Goal: Transaction & Acquisition: Purchase product/service

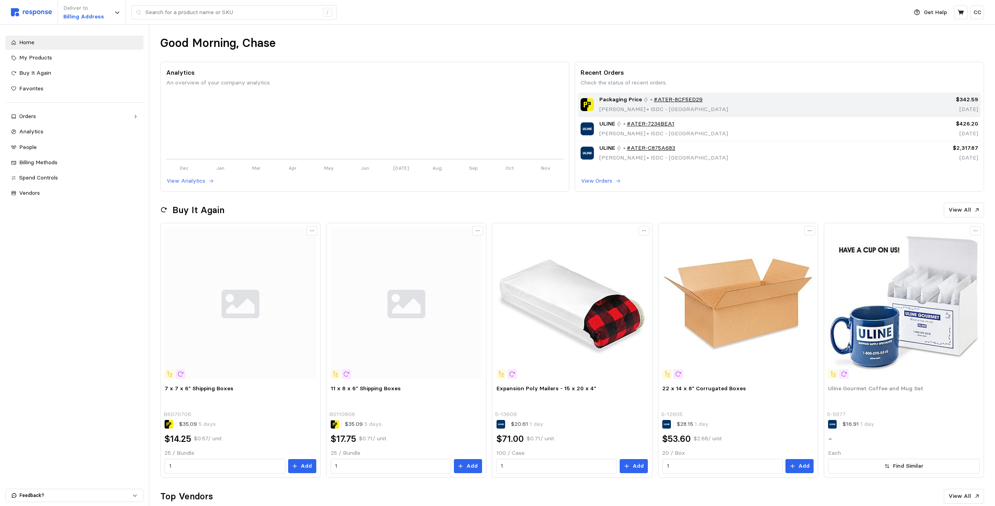
click at [742, 102] on div "Packaging Price • #ATER-8CF5ED29 [PERSON_NAME] • ISDC - [GEOGRAPHIC_DATA]" at bounding box center [729, 104] width 297 height 18
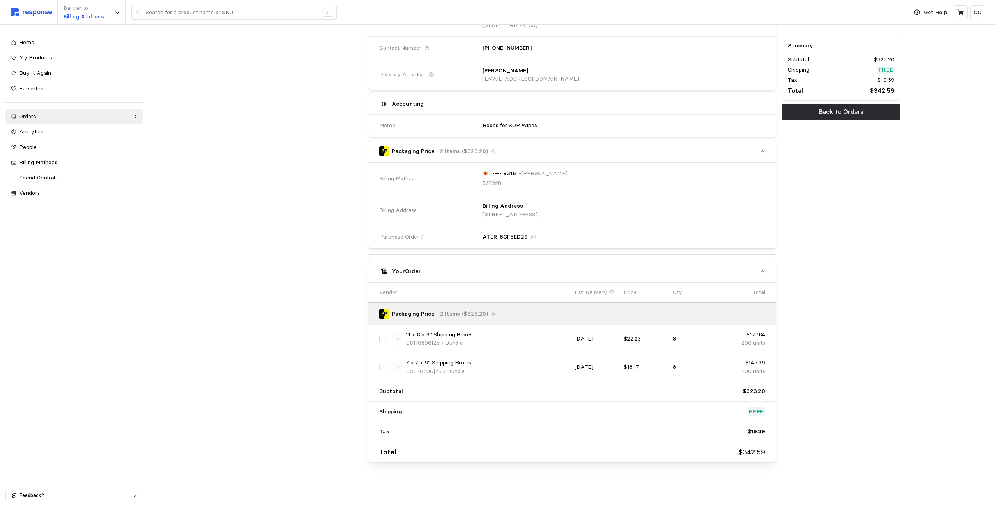
scroll to position [76, 0]
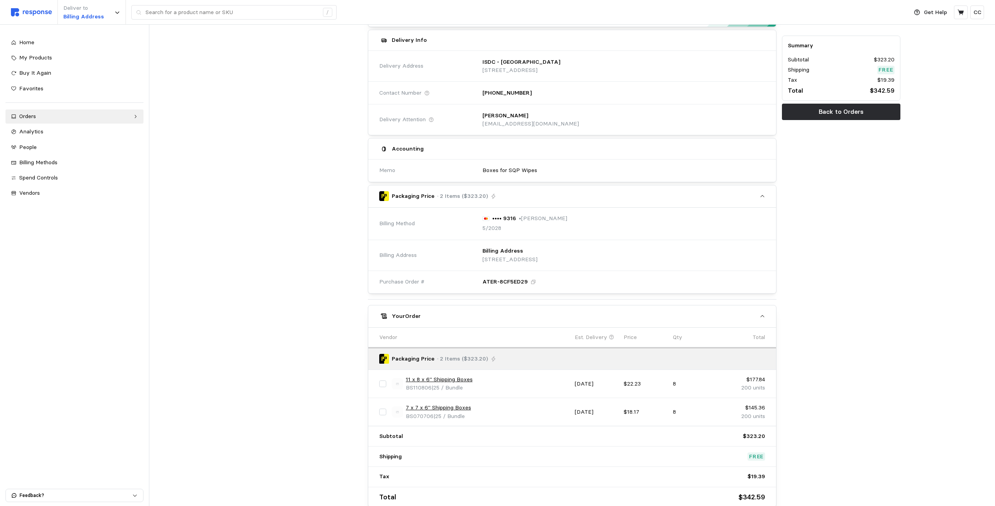
click at [435, 379] on link "11 x 8 x 6" Shipping Boxes" at bounding box center [439, 379] width 67 height 9
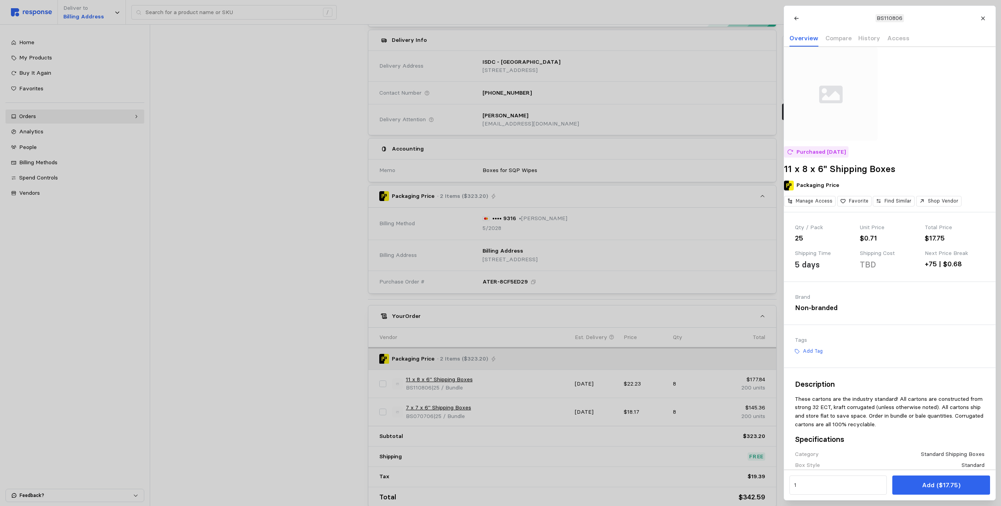
click at [334, 284] on div at bounding box center [500, 253] width 1001 height 506
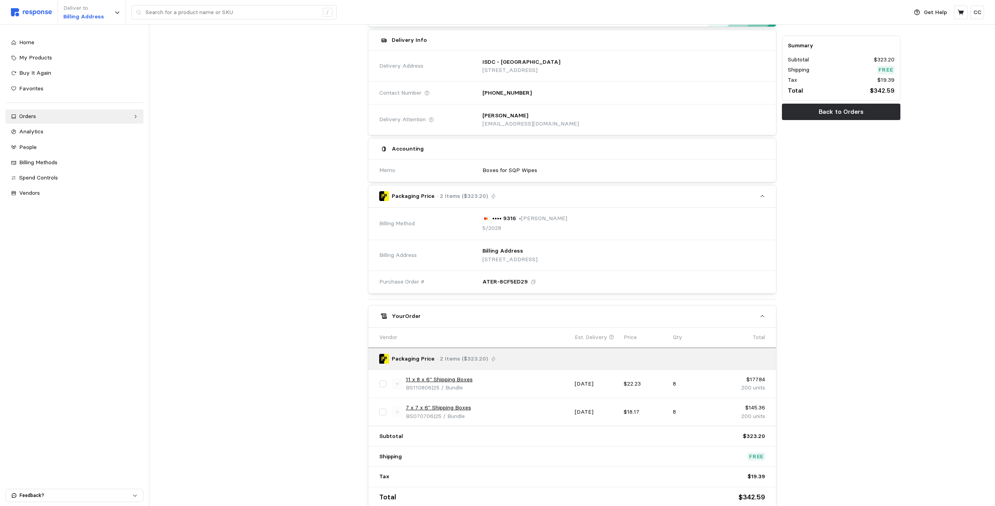
scroll to position [0, 0]
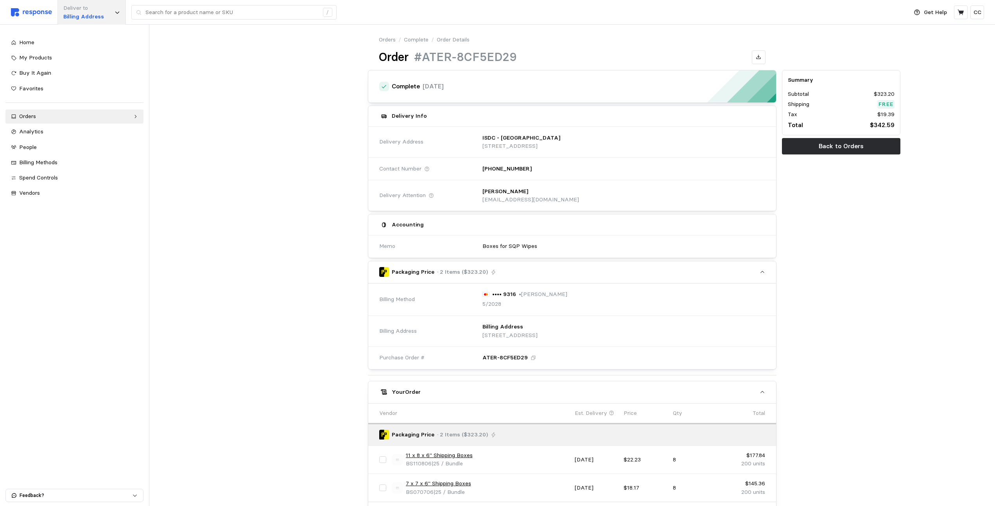
click at [108, 10] on div "Deliver to Billing Address" at bounding box center [91, 12] width 68 height 25
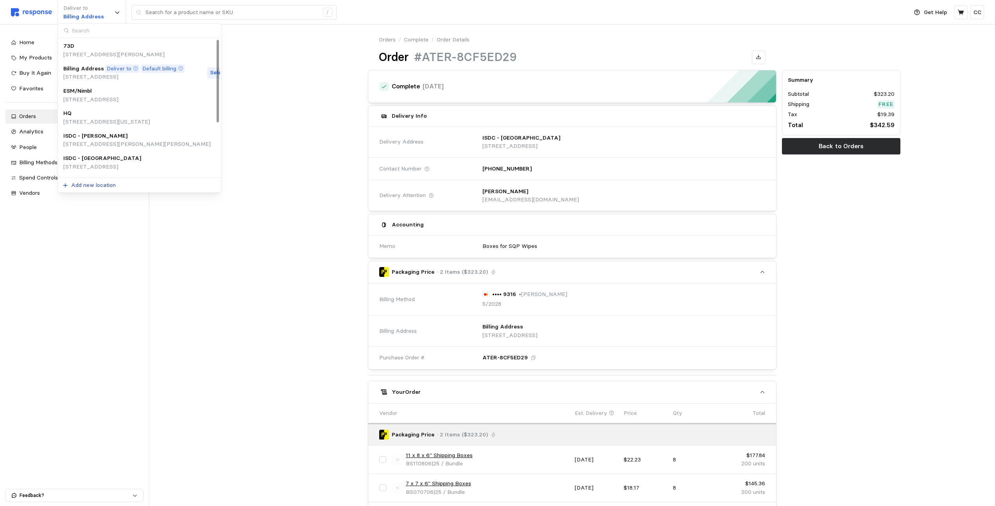
click at [103, 183] on p "Add new location" at bounding box center [93, 185] width 45 height 9
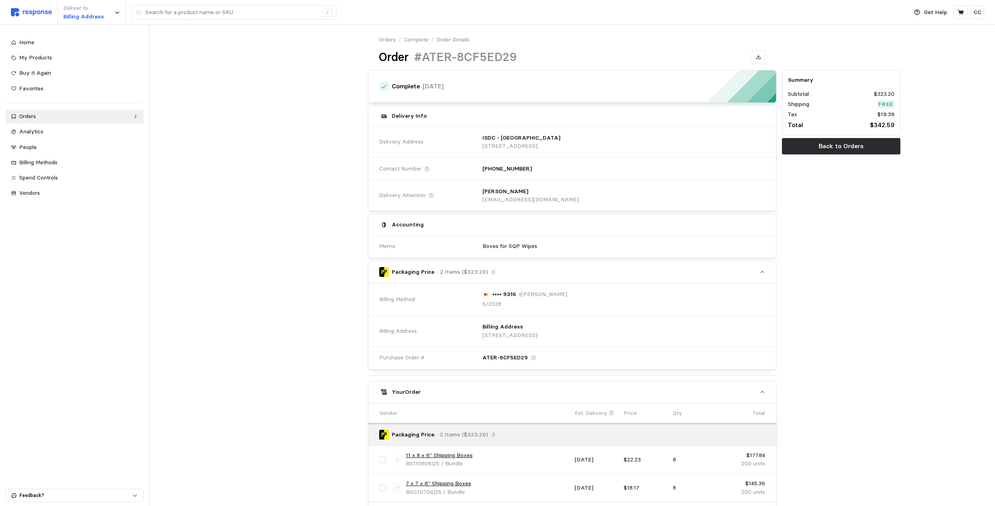
click at [165, 246] on div "Orders / Complete / Order Details Order #ATER-8CF5ED29 Complete [DATE] Delivery…" at bounding box center [572, 326] width 846 height 602
click at [34, 50] on div "Home My Products Buy It Again Favorites Orders Needs Review Processing Complete…" at bounding box center [74, 118] width 138 height 165
click at [31, 44] on span "Home" at bounding box center [26, 42] width 15 height 7
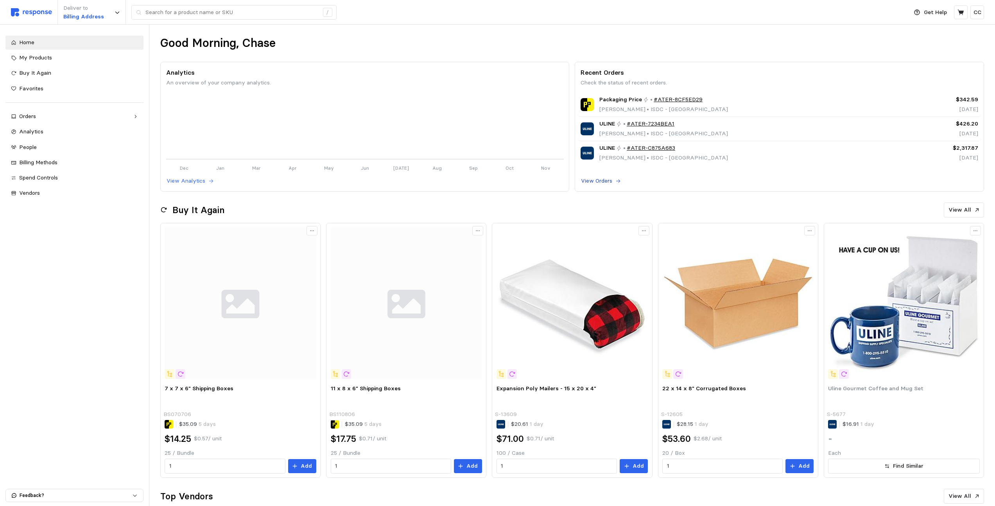
click at [614, 180] on button "View Orders" at bounding box center [601, 180] width 41 height 9
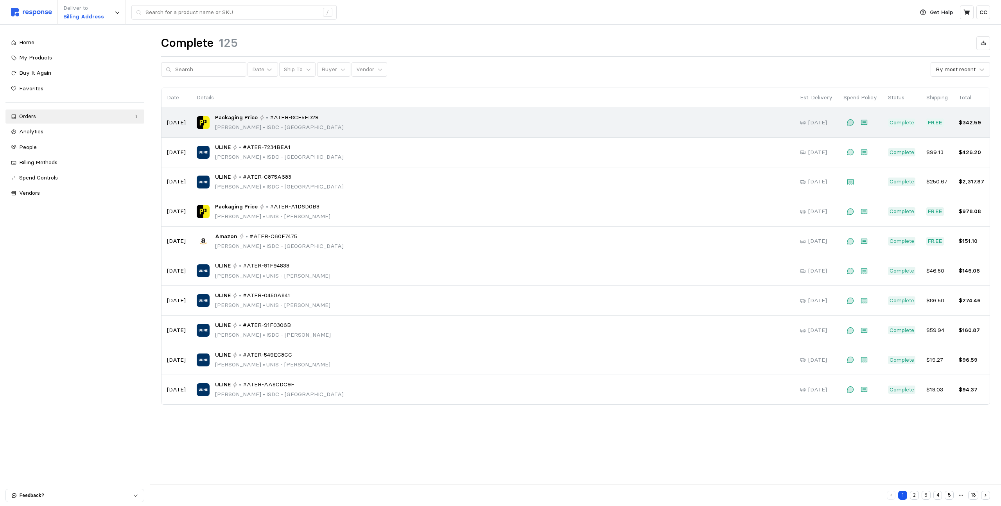
click at [333, 126] on div "Packaging Price • #ATER-8CF5ED29 [PERSON_NAME] • ISDC - [GEOGRAPHIC_DATA]" at bounding box center [493, 122] width 592 height 18
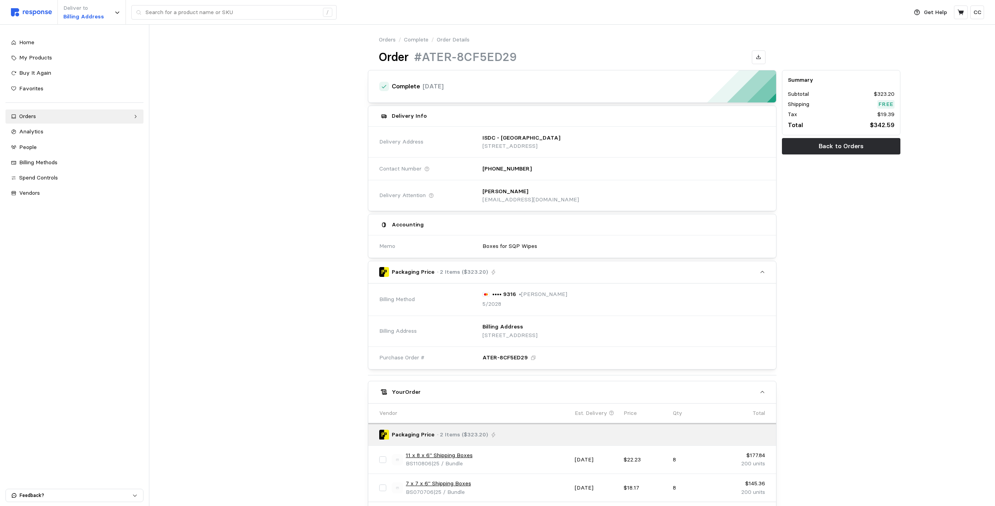
click at [43, 12] on img at bounding box center [31, 12] width 41 height 8
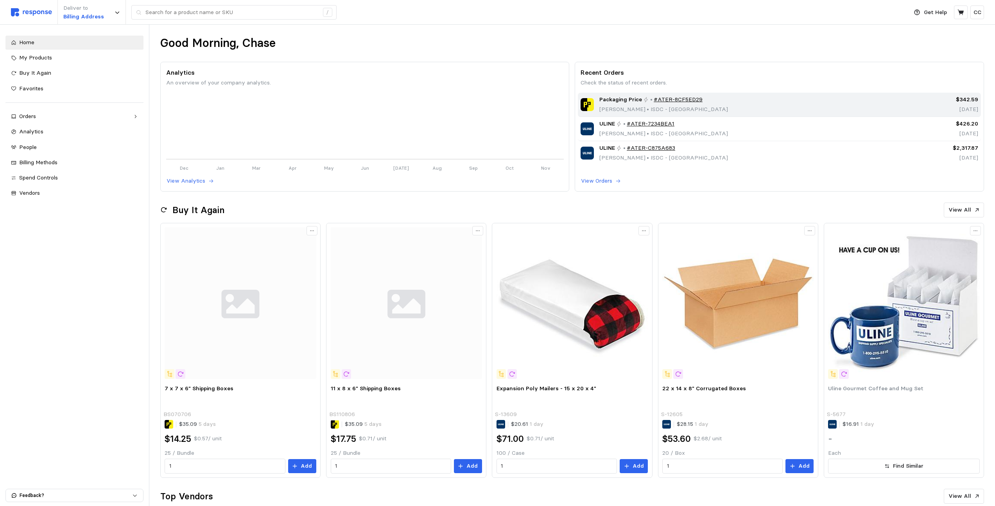
click at [687, 102] on link "#ATER-8CF5ED29" at bounding box center [678, 99] width 49 height 9
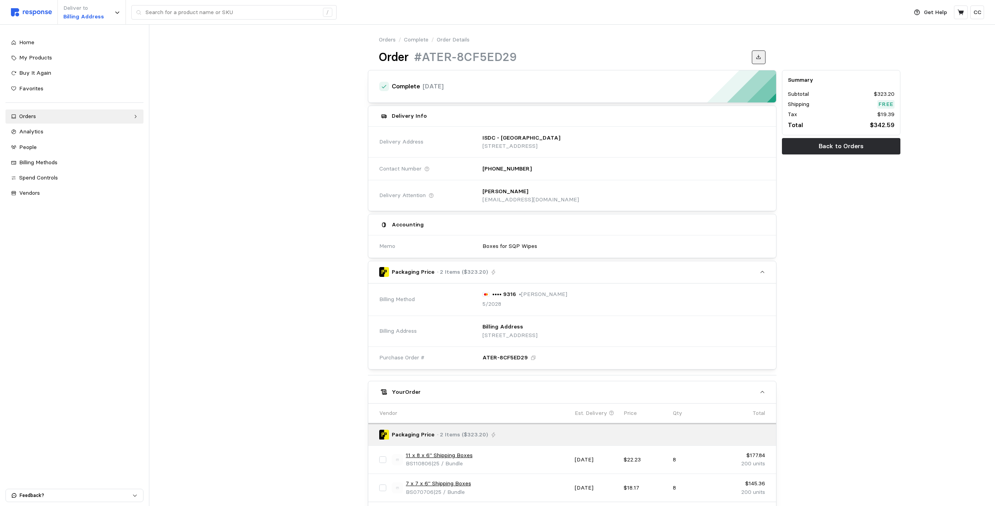
click at [760, 56] on icon at bounding box center [758, 56] width 5 height 5
click at [110, 11] on div "Deliver to Billing Address" at bounding box center [91, 12] width 68 height 25
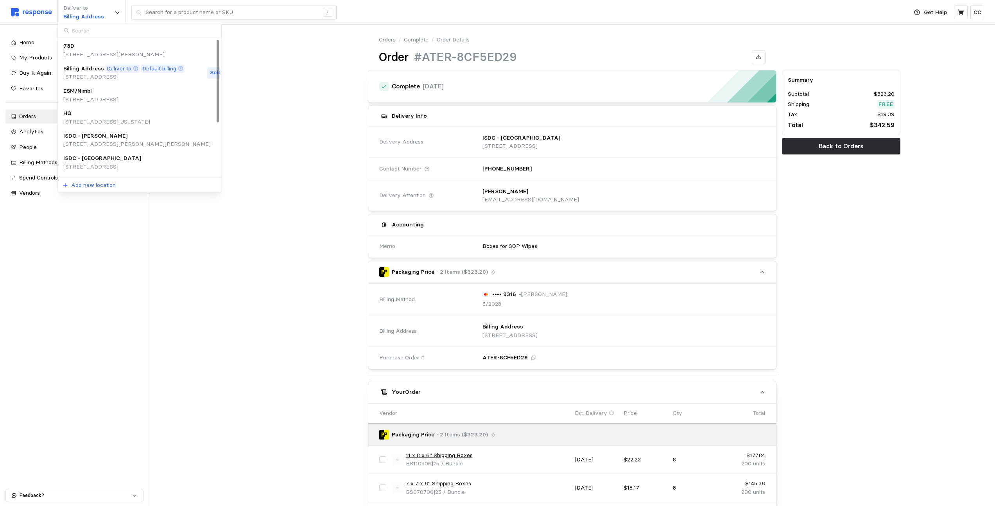
click at [87, 71] on p "Billing Address" at bounding box center [83, 69] width 41 height 9
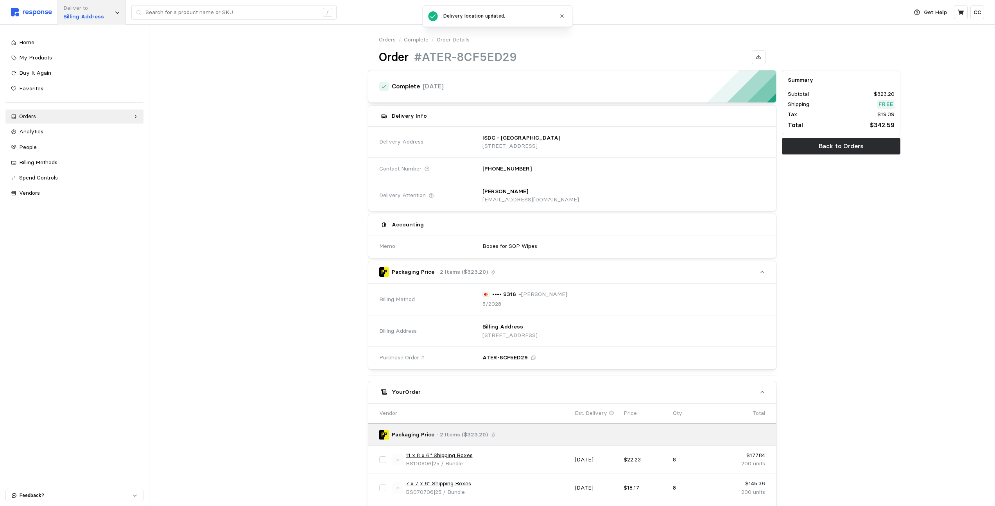
click at [86, 17] on p "Billing Address" at bounding box center [83, 17] width 41 height 9
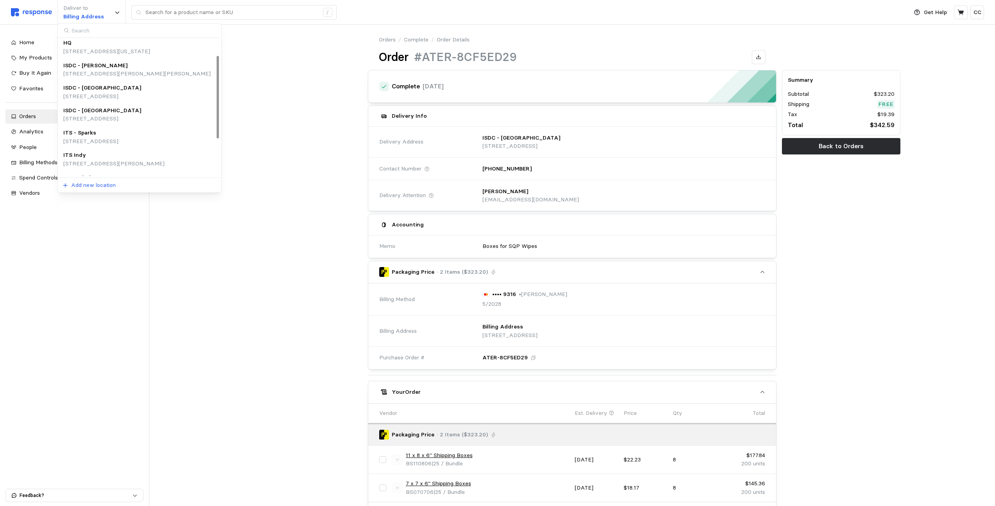
scroll to position [88, 0]
click at [103, 100] on p "[STREET_ADDRESS]" at bounding box center [102, 101] width 78 height 9
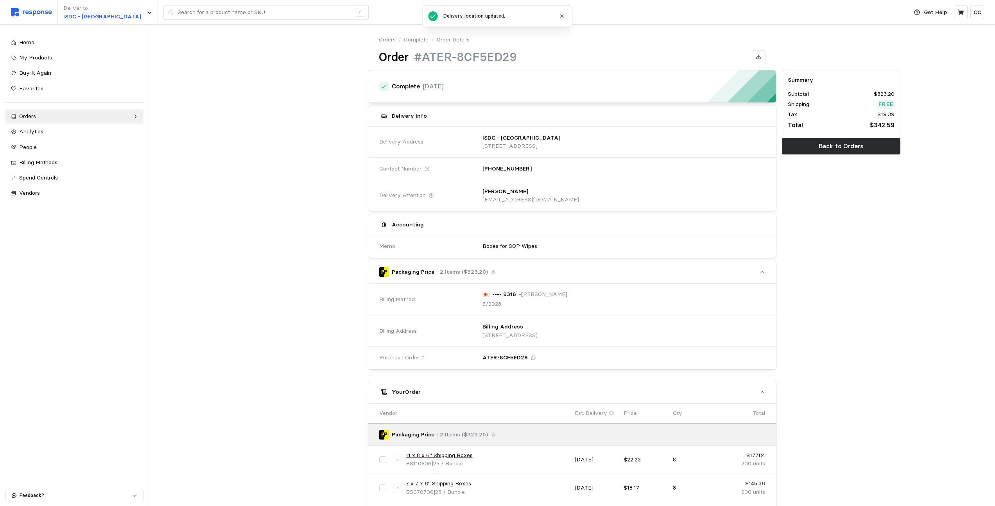
click at [245, 60] on div at bounding box center [303, 50] width 124 height 34
click at [212, 13] on input "text" at bounding box center [264, 12] width 173 height 14
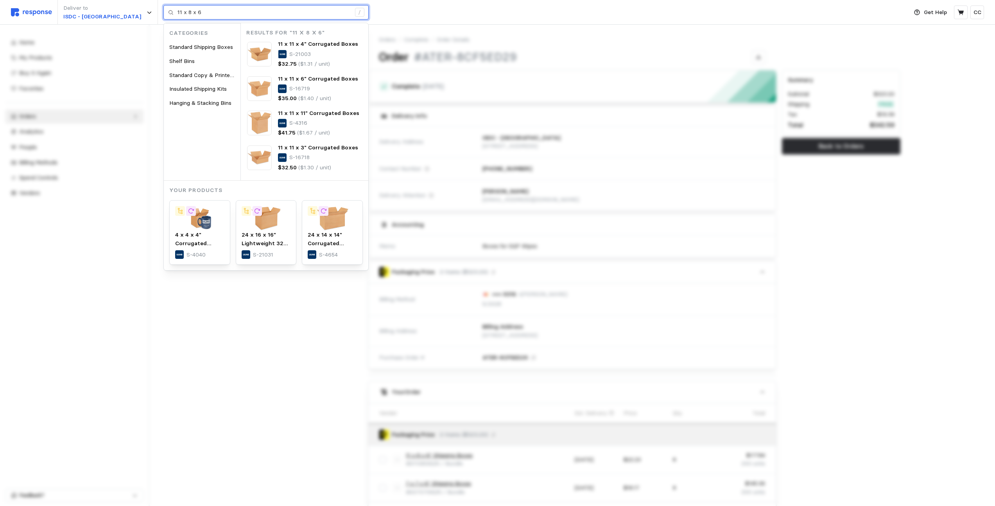
type input "11 x 8 x 6"
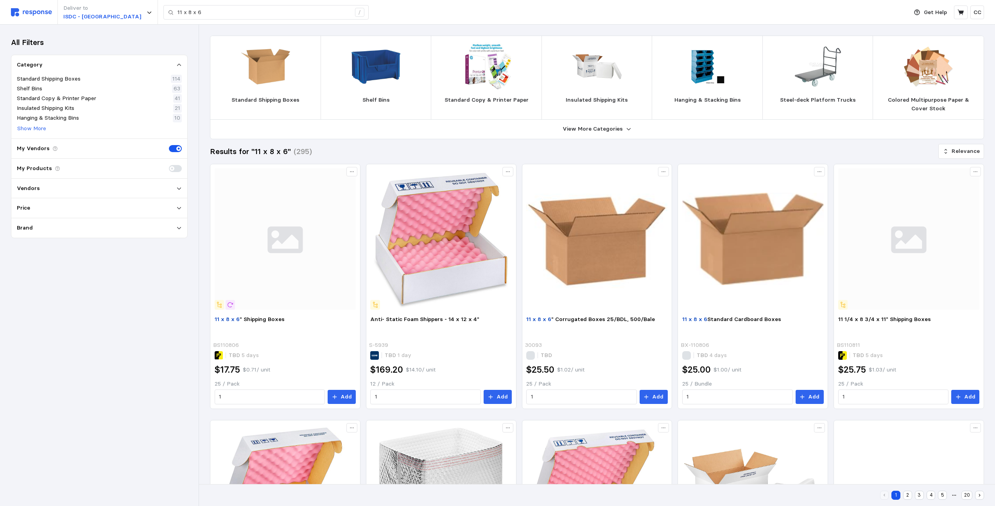
click at [183, 334] on div "All Filters Category Standard Shipping Boxes 114 Shelf Bins 63 Standard Copy & …" at bounding box center [99, 265] width 199 height 481
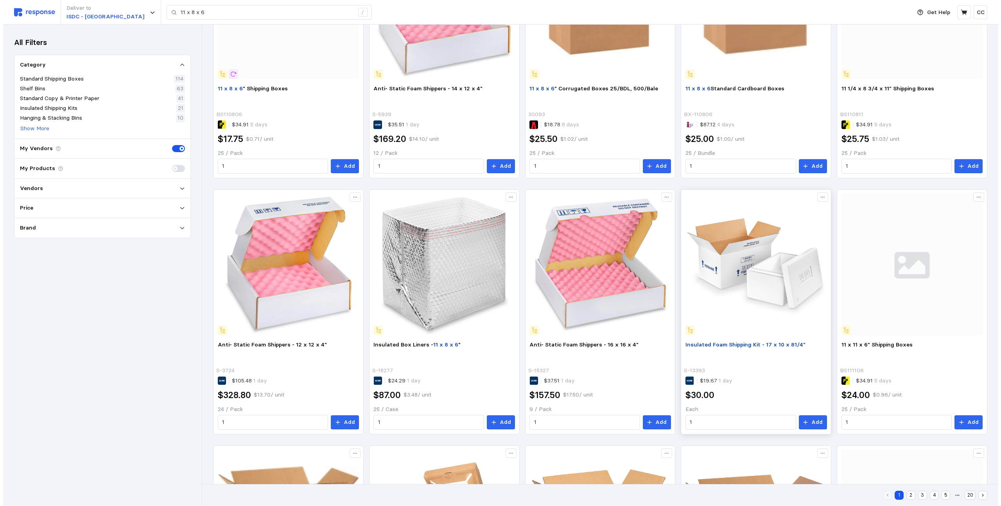
scroll to position [448, 0]
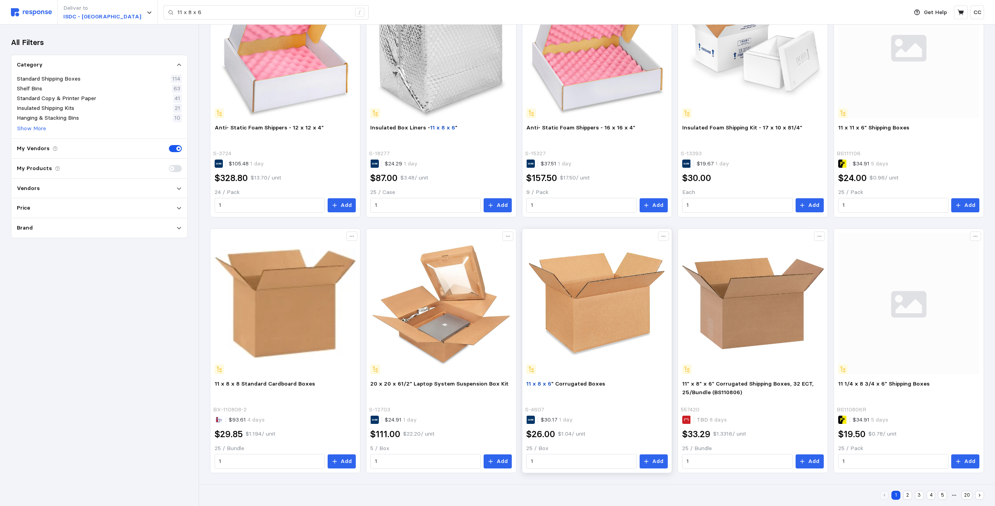
click at [605, 330] on img at bounding box center [597, 304] width 142 height 142
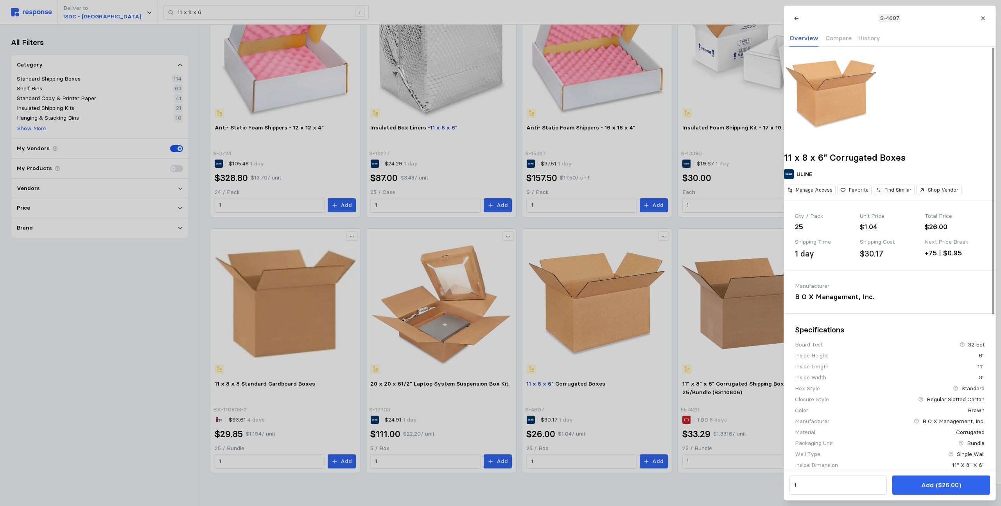
click at [855, 302] on div "B O X Management, Inc." at bounding box center [841, 297] width 92 height 11
click at [906, 302] on div "Manufacturer B O X Management, Inc." at bounding box center [890, 292] width 190 height 20
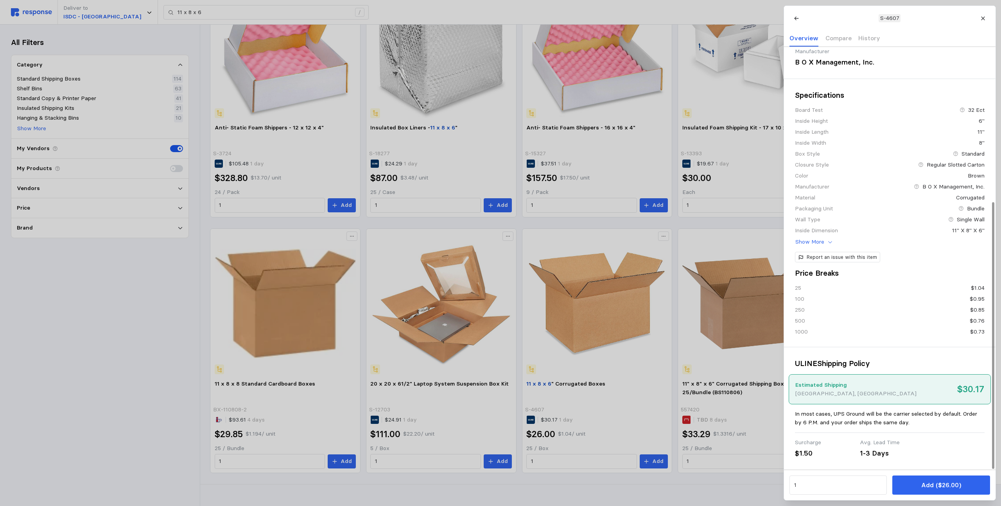
scroll to position [246, 0]
click at [843, 386] on p "Estimated Shipping" at bounding box center [855, 385] width 121 height 9
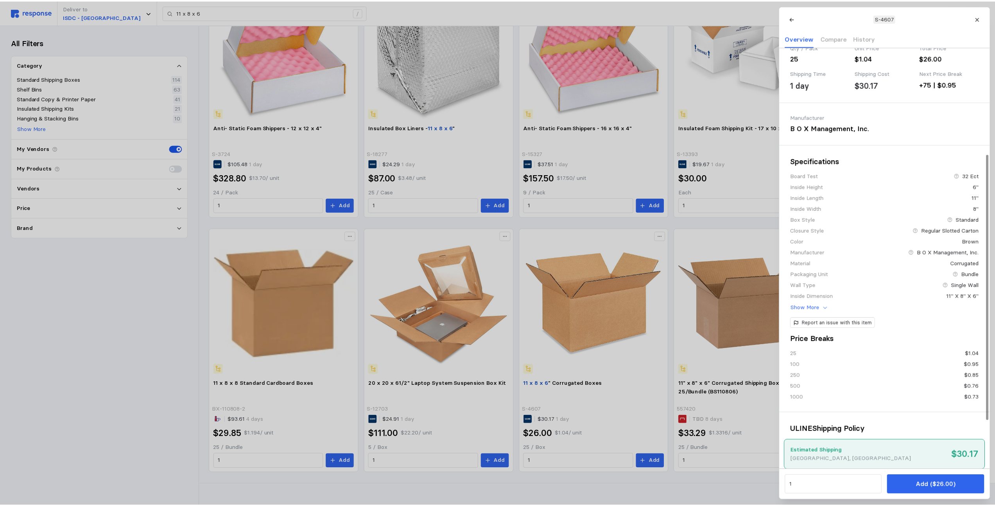
scroll to position [8, 0]
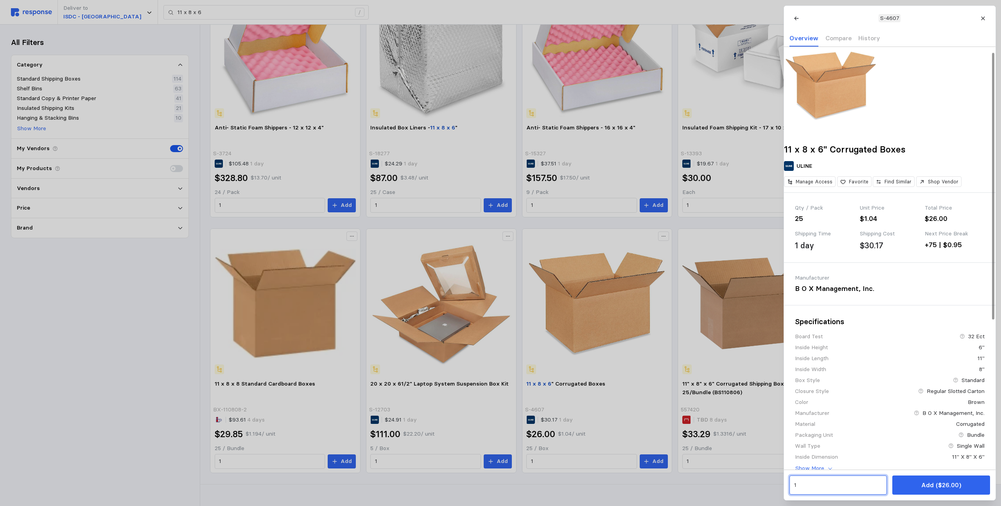
click at [821, 485] on input "1" at bounding box center [838, 485] width 88 height 14
click at [829, 382] on div "200 units" at bounding box center [830, 383] width 70 height 9
type input "8"
click at [926, 484] on p "Add ($190.00)" at bounding box center [940, 485] width 43 height 10
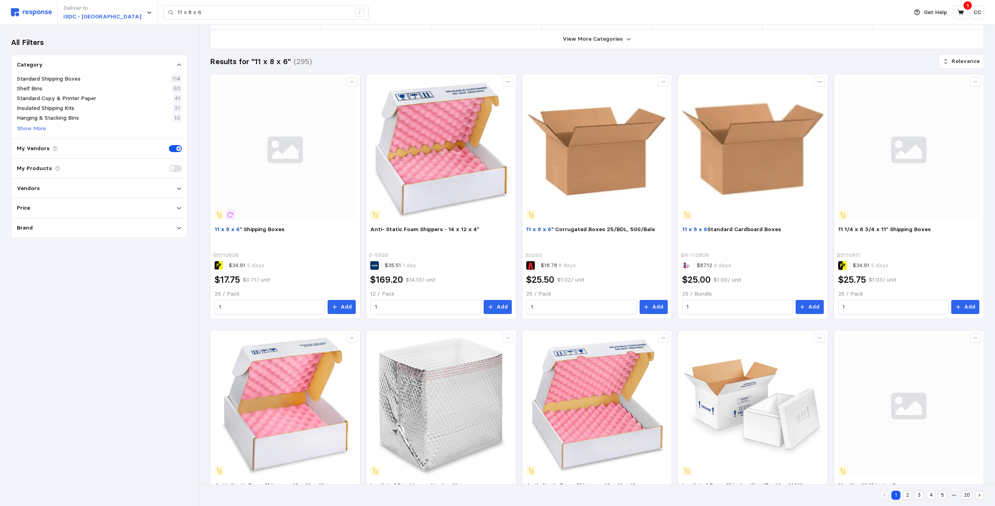
scroll to position [0, 0]
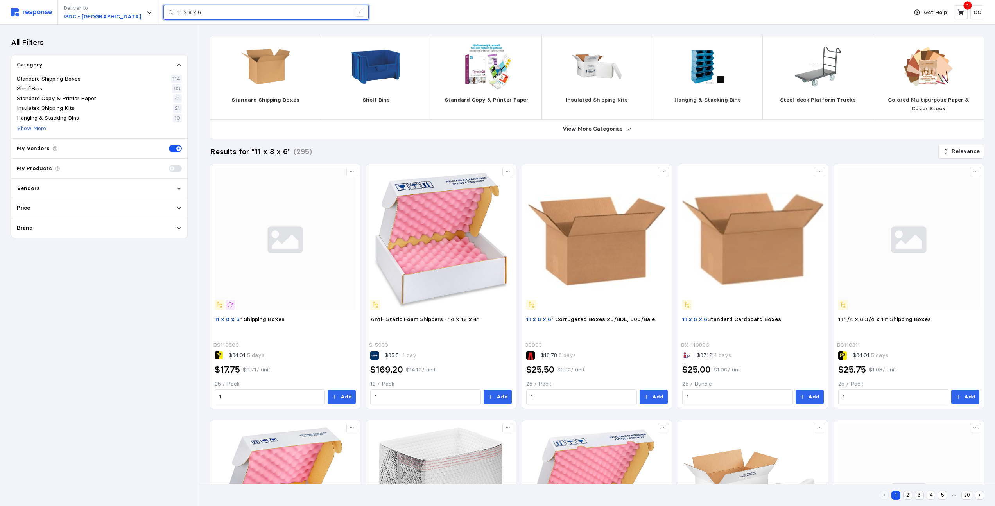
click at [216, 11] on input "11 x 8 x 6" at bounding box center [264, 12] width 173 height 14
drag, startPoint x: 211, startPoint y: 14, endPoint x: 135, endPoint y: 11, distance: 75.9
click at [163, 11] on div "11 x 8 x 6 /" at bounding box center [265, 12] width 205 height 15
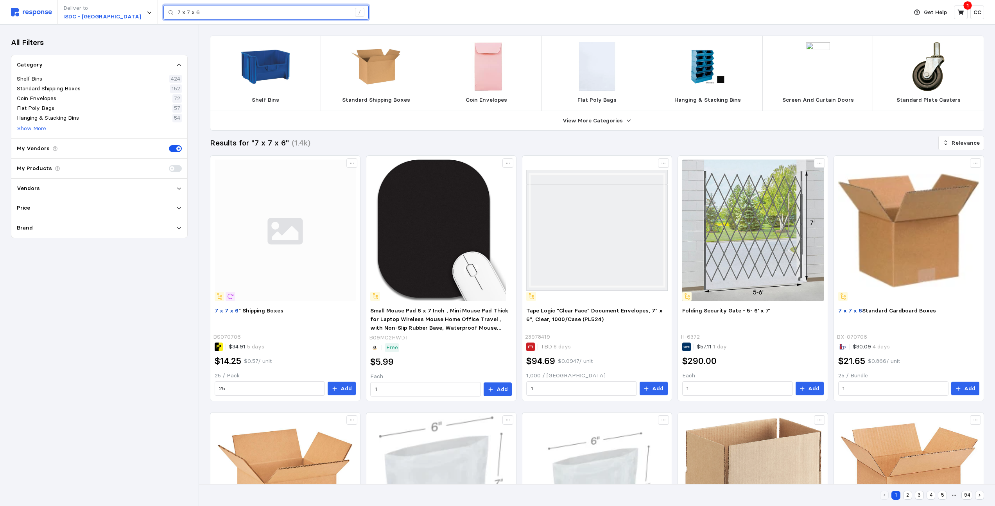
click at [180, 12] on input "7 x 7 x 6" at bounding box center [264, 12] width 173 height 14
paste input "S-19039"
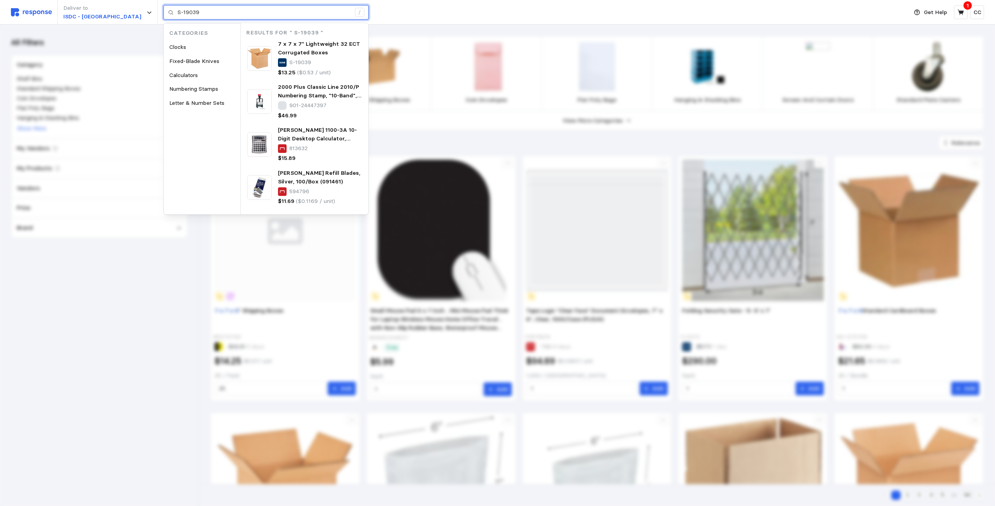
drag, startPoint x: 188, startPoint y: 13, endPoint x: 136, endPoint y: 7, distance: 52.7
click at [163, 7] on div "S-19039 /" at bounding box center [265, 12] width 205 height 15
click at [294, 47] on span "7 x 7 x 7" Lightweight 32 ECT Corrugated Boxes" at bounding box center [319, 48] width 82 height 16
type input "S-19039"
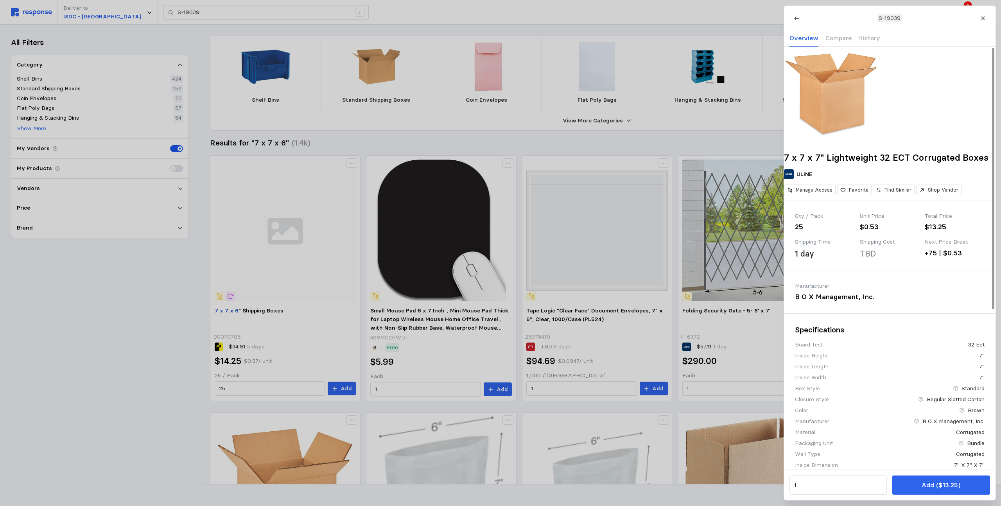
scroll to position [258, 0]
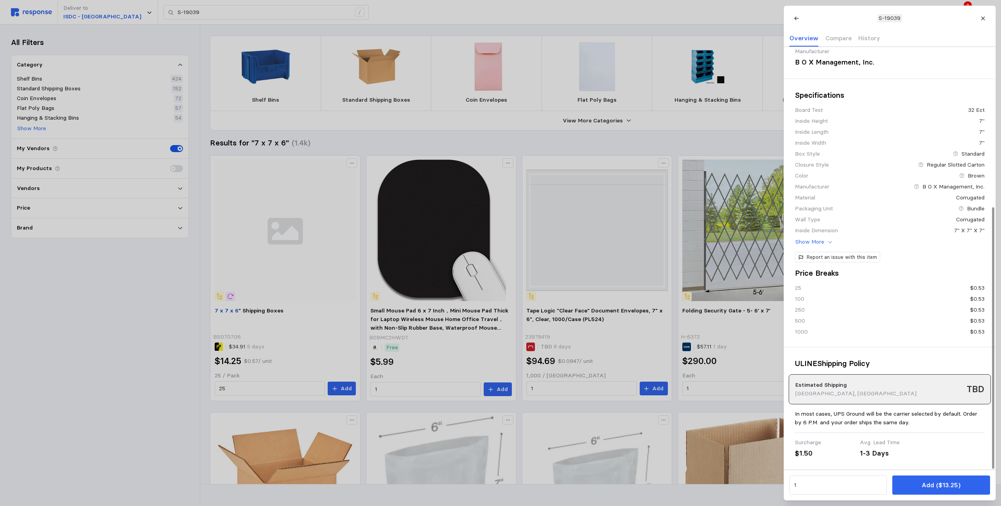
click at [838, 389] on p "[GEOGRAPHIC_DATA], [GEOGRAPHIC_DATA]" at bounding box center [855, 393] width 121 height 9
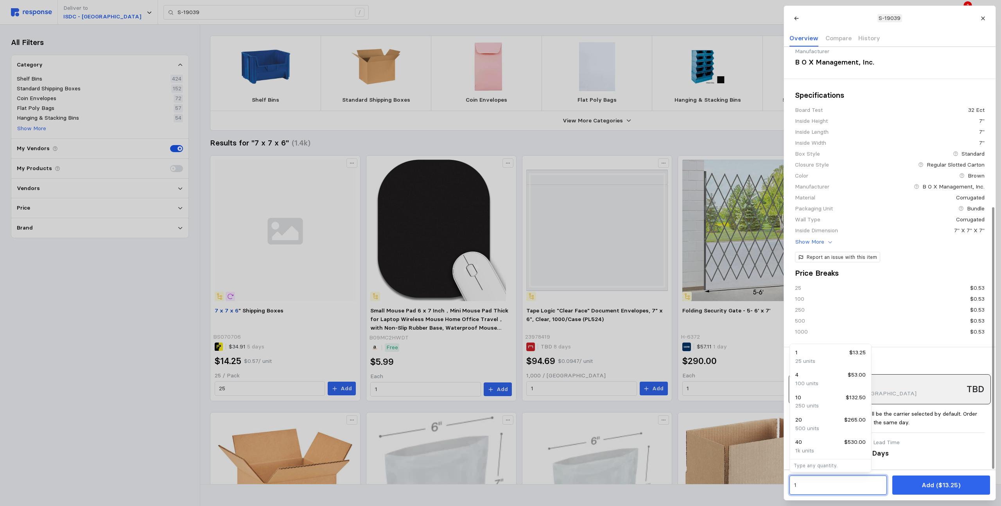
click at [812, 481] on input "1" at bounding box center [838, 485] width 88 height 14
click at [816, 485] on input "1" at bounding box center [838, 485] width 88 height 14
drag, startPoint x: 815, startPoint y: 486, endPoint x: 772, endPoint y: 484, distance: 43.1
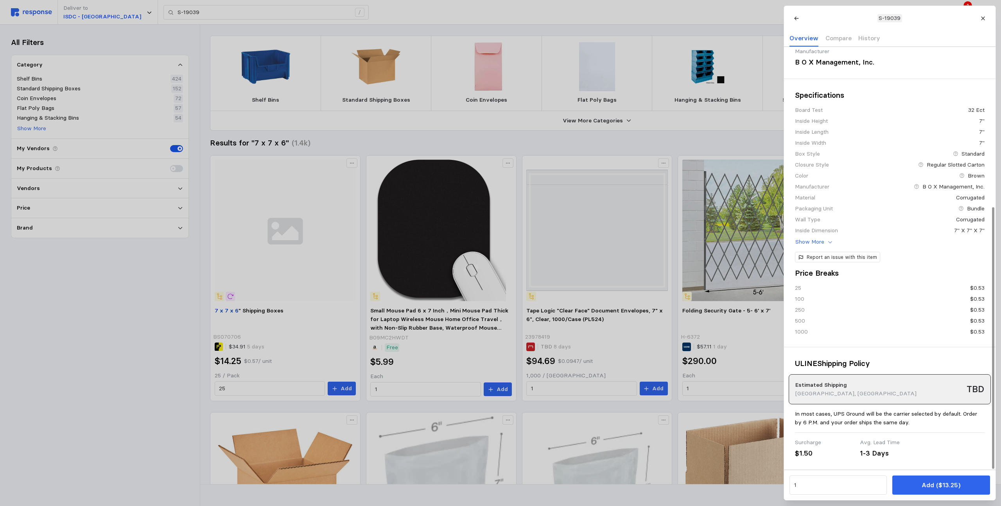
click at [929, 414] on p "In most cases, UPS Ground will be the carrier selected by default. Order by 6 P…" at bounding box center [890, 418] width 190 height 17
drag, startPoint x: 830, startPoint y: 484, endPoint x: 771, endPoint y: 484, distance: 59.0
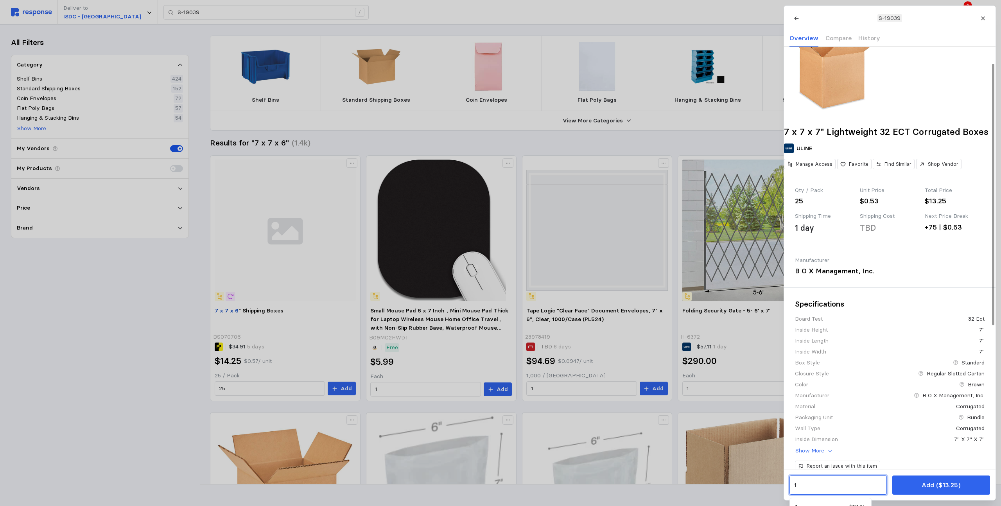
scroll to position [256, 0]
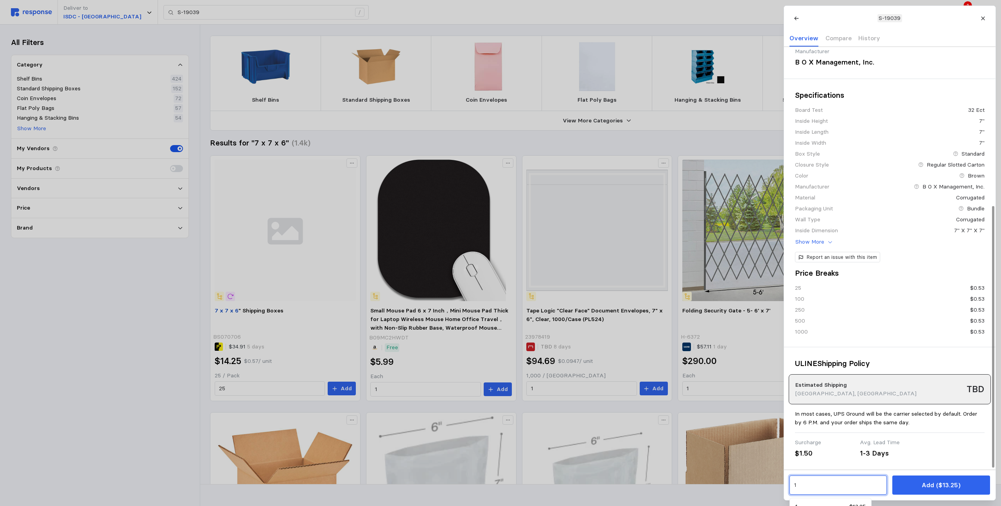
click at [804, 480] on input "1" at bounding box center [838, 485] width 88 height 14
click at [806, 482] on input "1" at bounding box center [838, 485] width 88 height 14
type input "1"
type input "8"
click at [872, 449] on div "1-3 Days" at bounding box center [889, 453] width 59 height 11
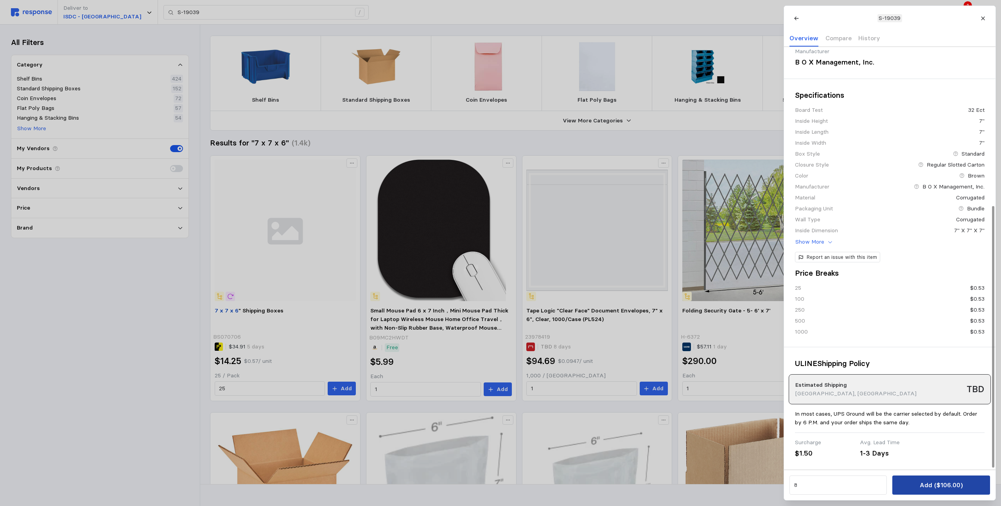
click at [925, 482] on p "Add ($106.00)" at bounding box center [940, 485] width 43 height 10
type input "7 x 7 x 6"
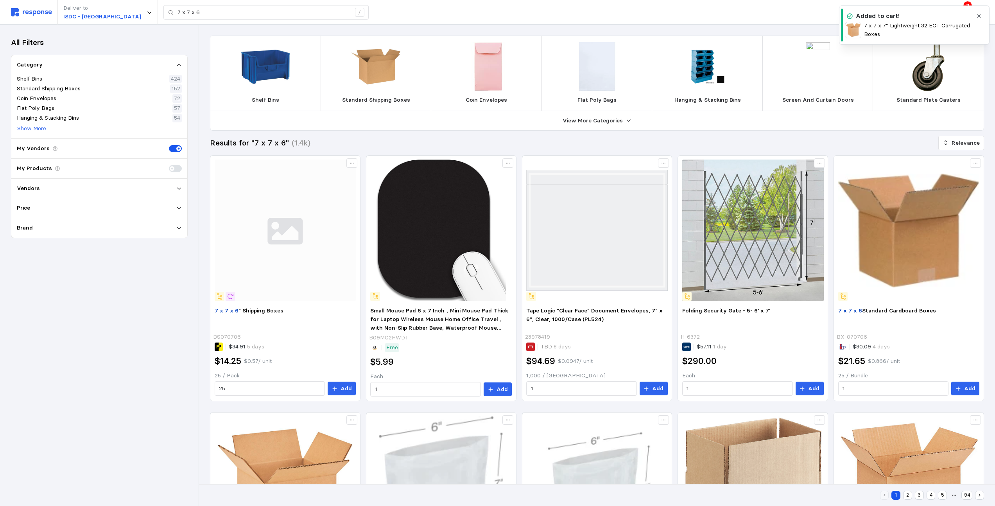
click at [981, 15] on icon "button" at bounding box center [978, 15] width 5 height 5
click at [962, 10] on icon at bounding box center [961, 12] width 7 height 7
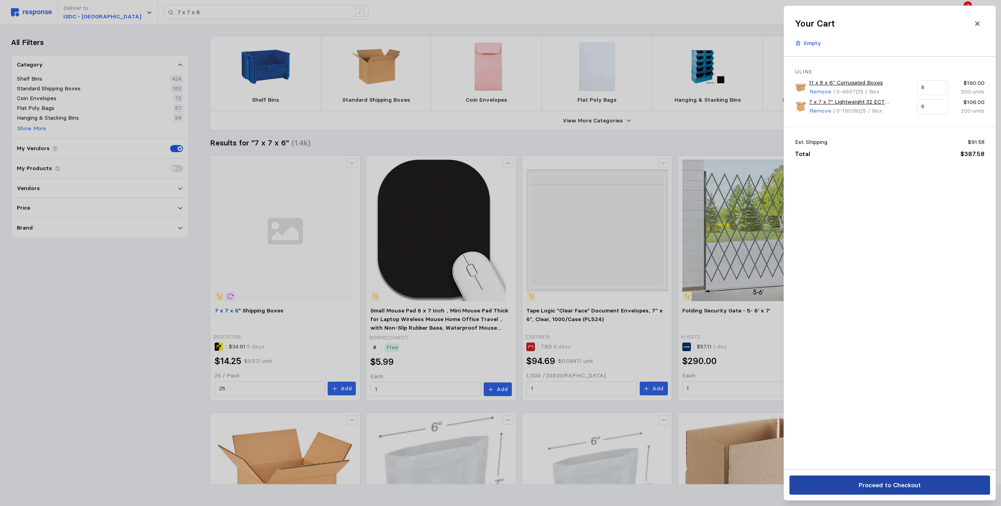
click at [880, 481] on p "Proceed to Checkout" at bounding box center [889, 485] width 62 height 10
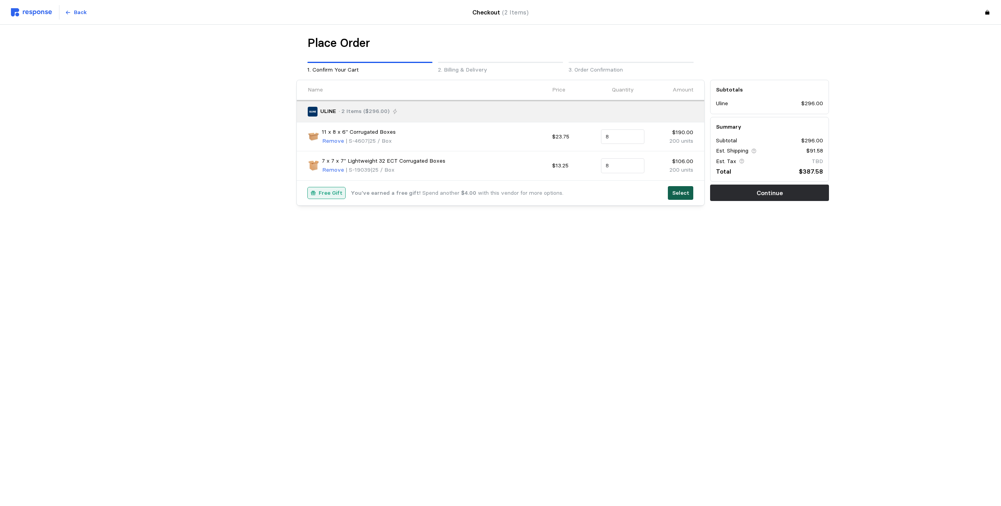
click at [686, 197] on p "Select" at bounding box center [680, 193] width 17 height 9
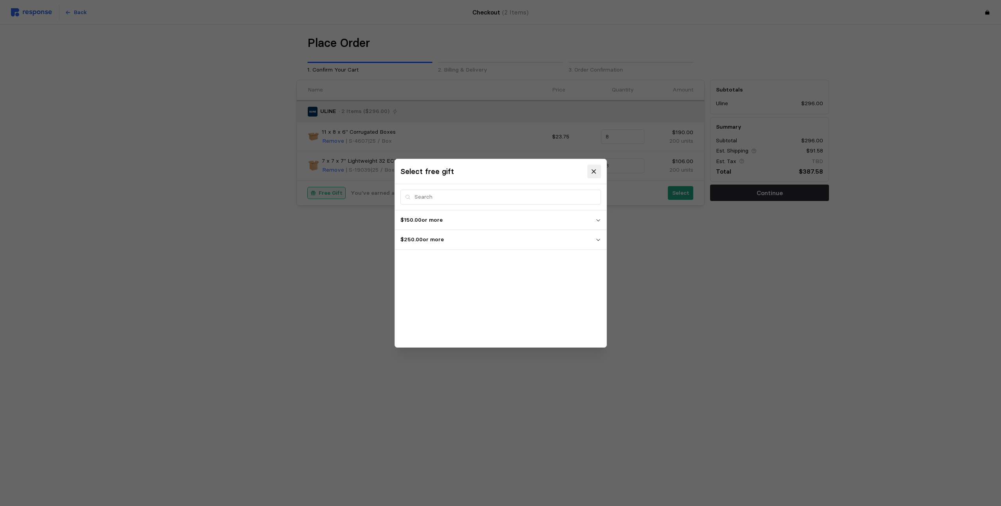
click at [592, 170] on icon at bounding box center [593, 171] width 7 height 7
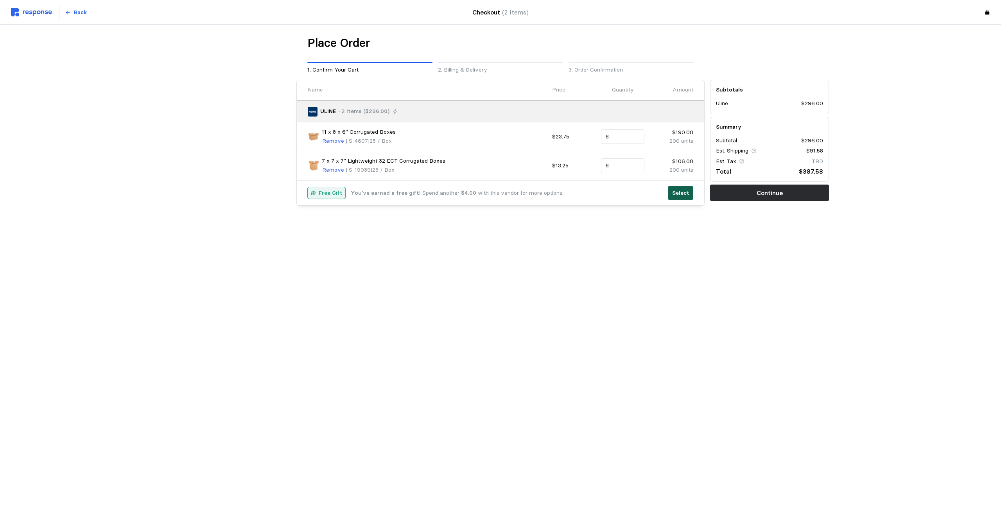
click at [678, 195] on p "Select" at bounding box center [680, 193] width 17 height 9
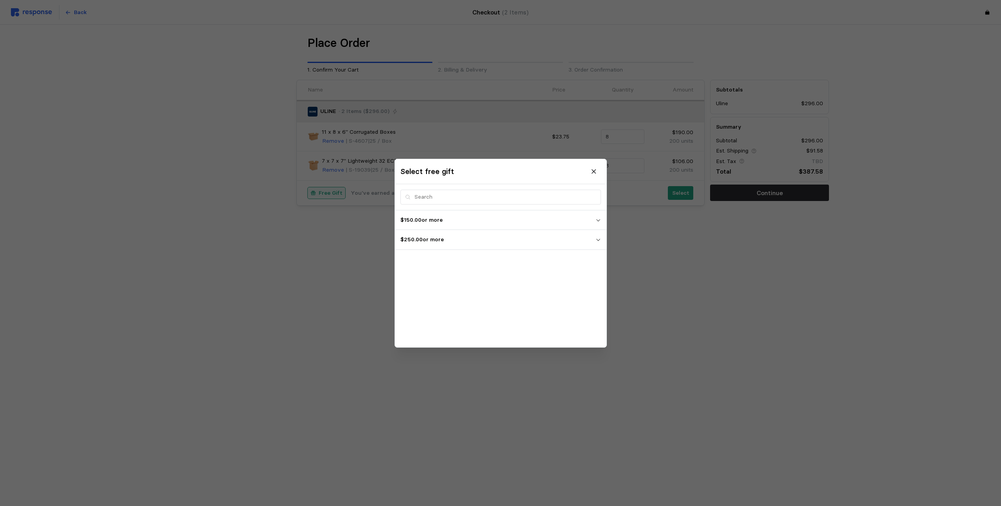
click at [440, 243] on p "$250.00 or more" at bounding box center [497, 239] width 195 height 9
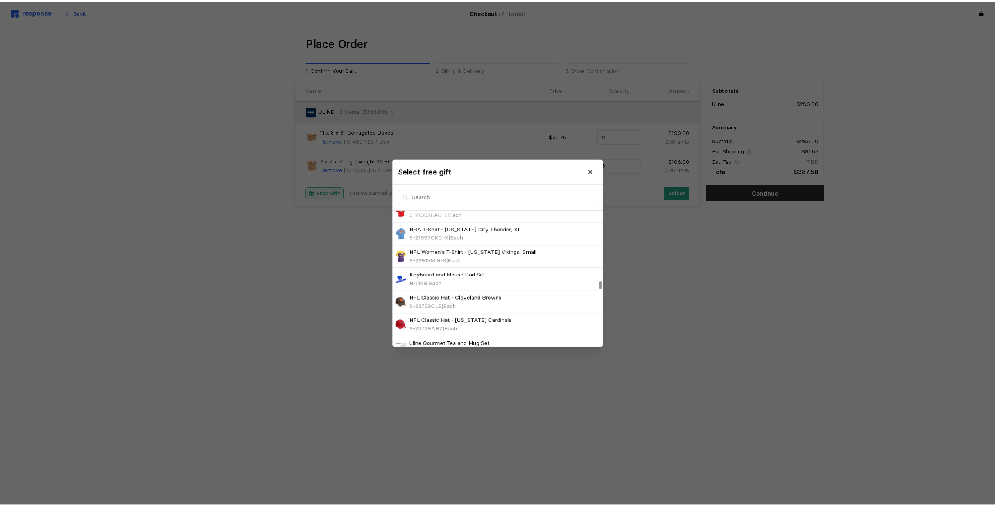
scroll to position [1140, 0]
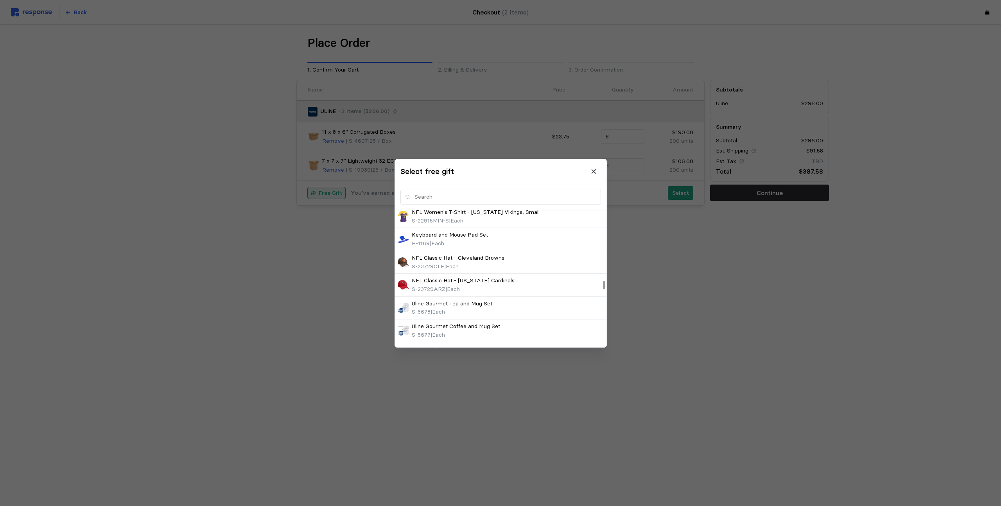
click at [760, 277] on div at bounding box center [500, 253] width 1001 height 506
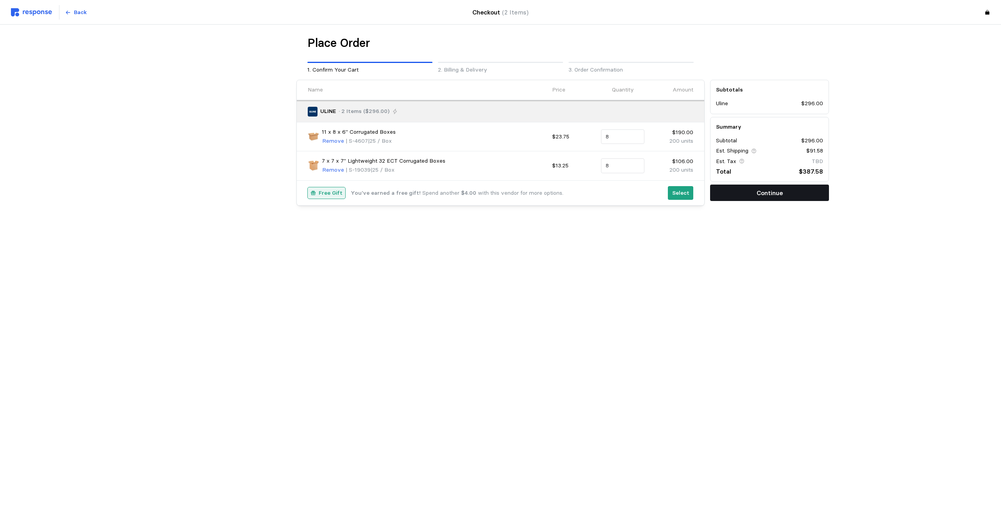
click at [763, 194] on p "Continue" at bounding box center [770, 193] width 26 height 10
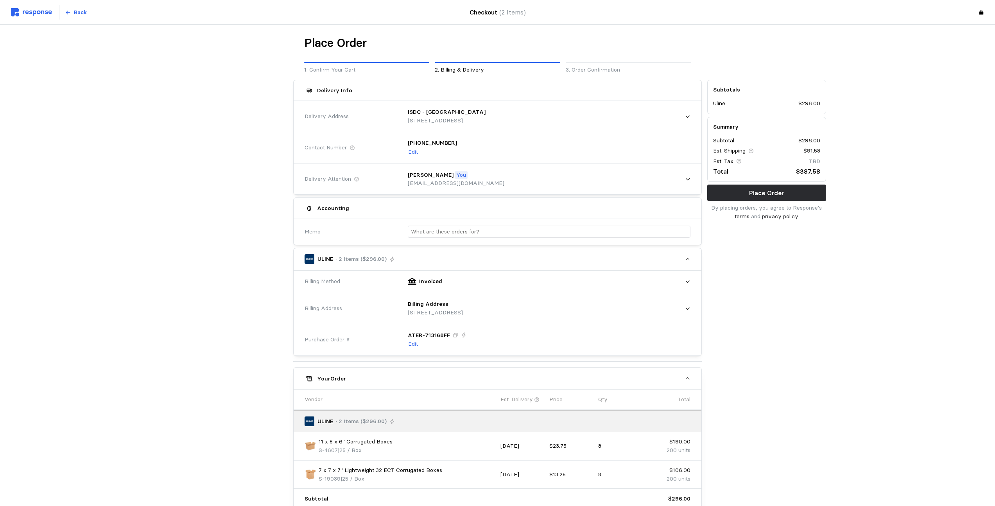
scroll to position [43, 0]
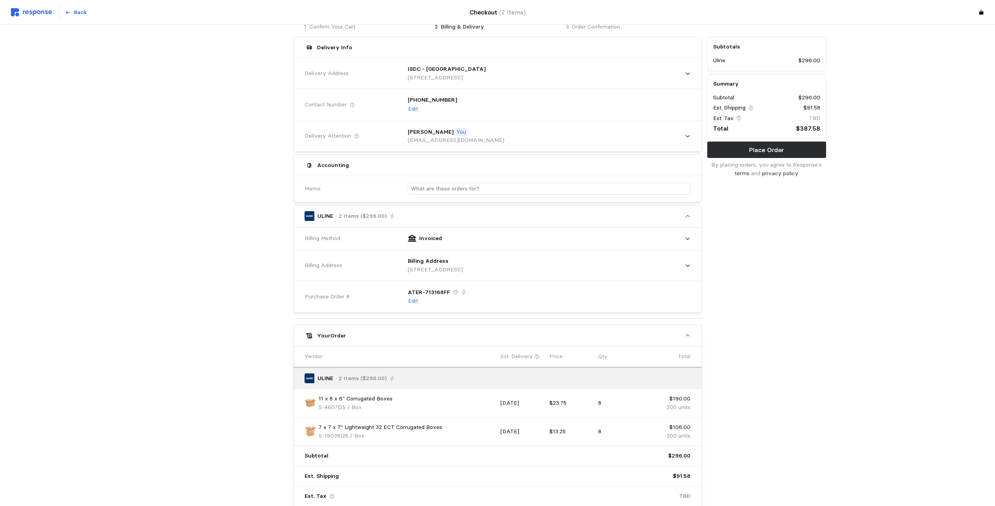
click at [775, 357] on div "Subtotals Uline $296.00 Summary Subtotal $296.00 Est. Shipping $91.58 Est. Tax …" at bounding box center [767, 281] width 124 height 495
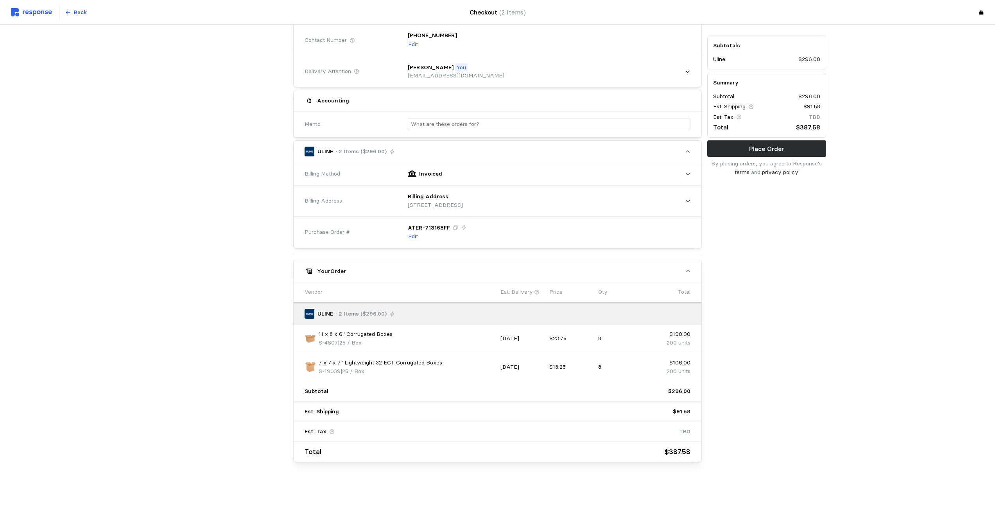
scroll to position [0, 0]
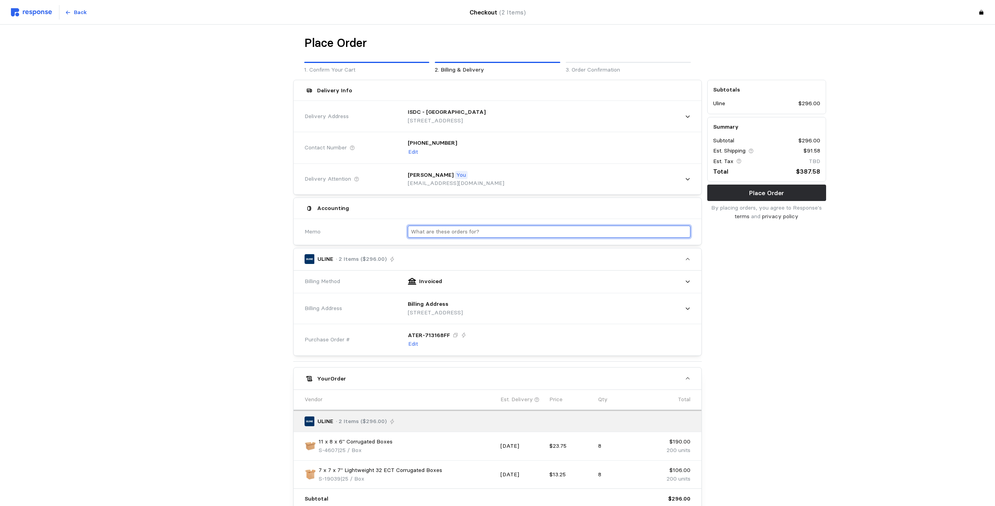
click at [464, 232] on input "text" at bounding box center [549, 231] width 276 height 11
type input "SQP Wipes"
click at [791, 305] on div "Subtotals Uline $296.00 Summary Subtotal $296.00 Est. Shipping $91.58 Est. Tax …" at bounding box center [767, 324] width 124 height 495
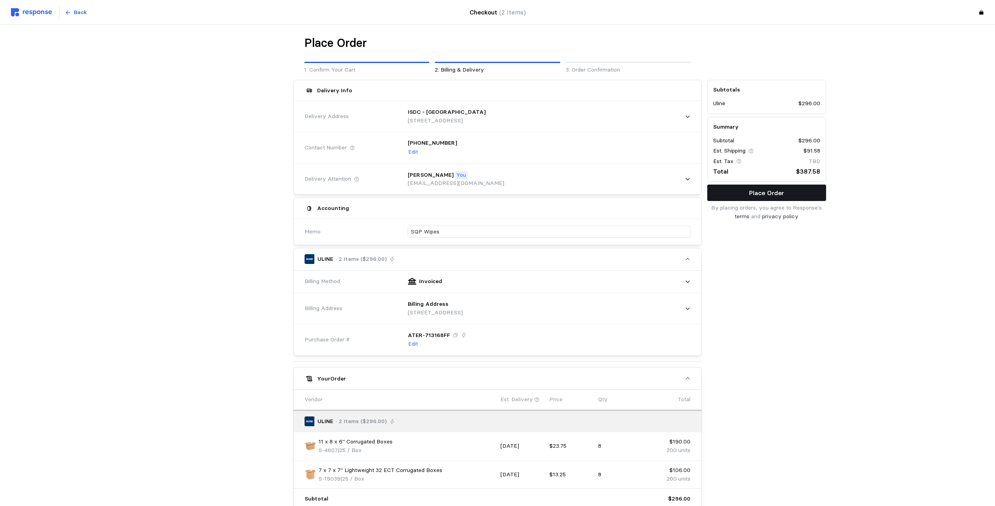
click at [782, 187] on button "Place Order" at bounding box center [766, 193] width 119 height 16
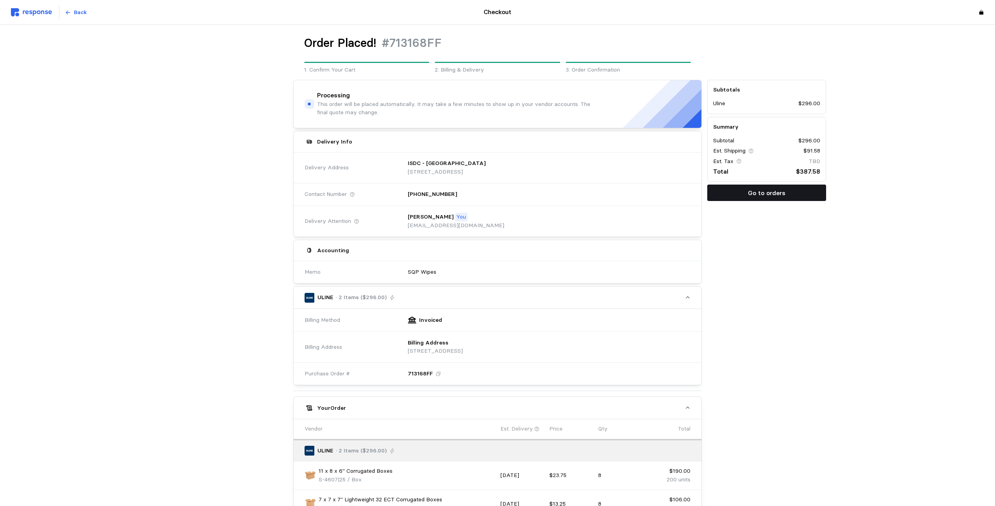
click at [786, 197] on button "Go to orders" at bounding box center [766, 193] width 119 height 16
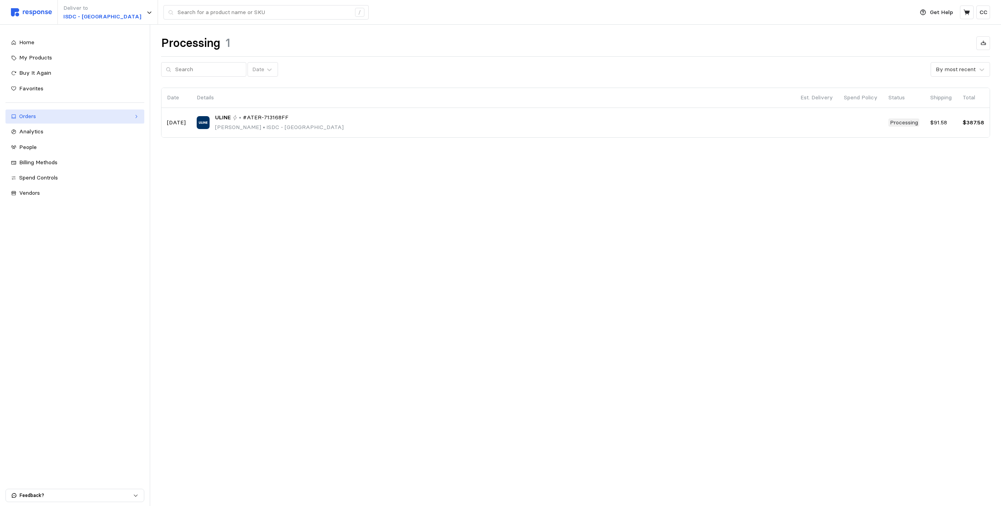
click at [72, 116] on div "Orders" at bounding box center [74, 116] width 111 height 9
click at [50, 160] on span "Complete" at bounding box center [38, 159] width 25 height 7
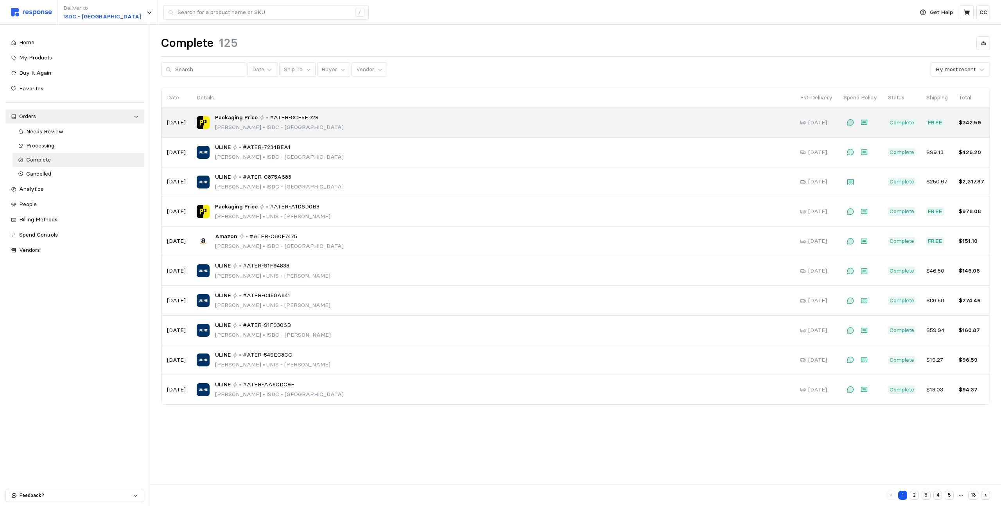
click at [389, 123] on div "Packaging Price • #ATER-8CF5ED29 [PERSON_NAME] • ISDC - [GEOGRAPHIC_DATA]" at bounding box center [493, 122] width 592 height 18
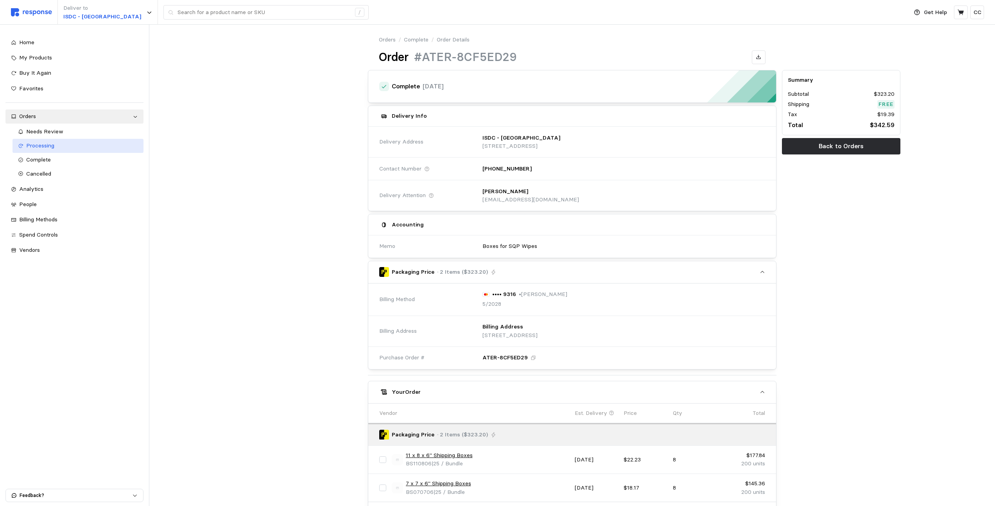
click at [52, 145] on span "Processing" at bounding box center [40, 145] width 28 height 7
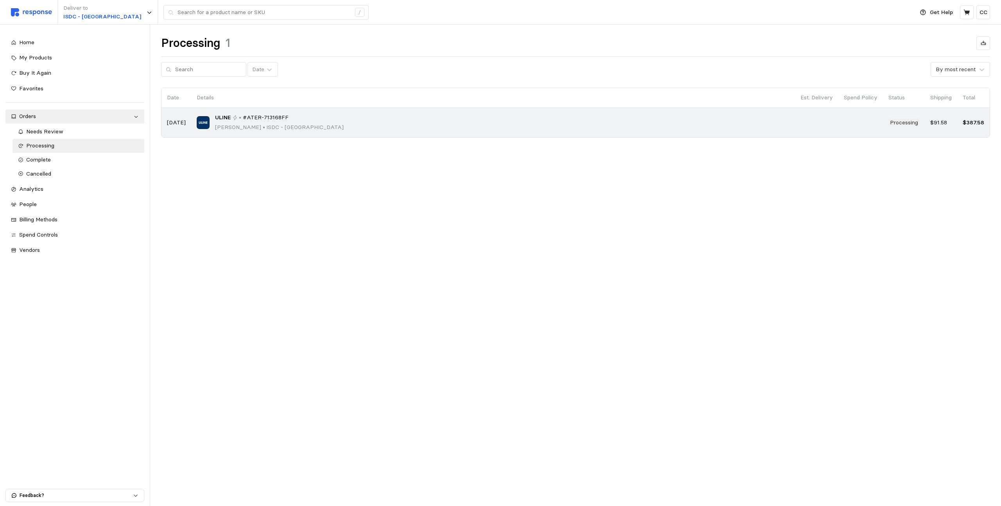
click at [335, 128] on div "ULINE • #ATER-713168FF [PERSON_NAME] • ISDC - [GEOGRAPHIC_DATA]" at bounding box center [493, 122] width 593 height 18
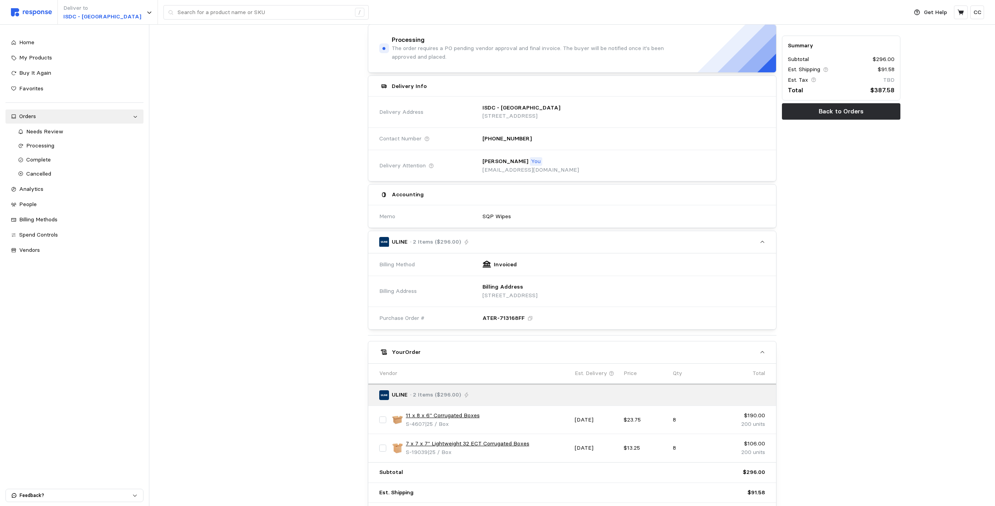
scroll to position [151, 0]
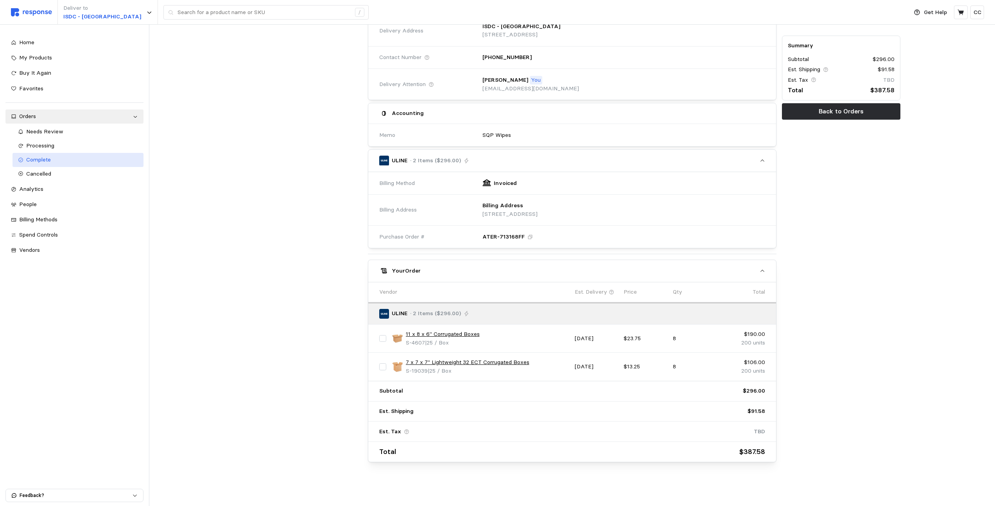
click at [53, 160] on div "Complete" at bounding box center [82, 160] width 112 height 9
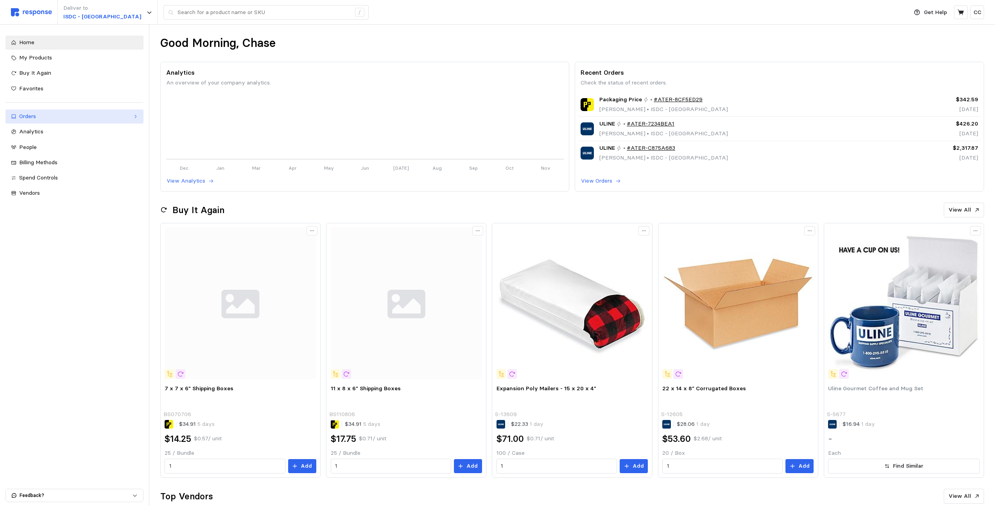
click at [28, 113] on div "Orders" at bounding box center [74, 116] width 111 height 9
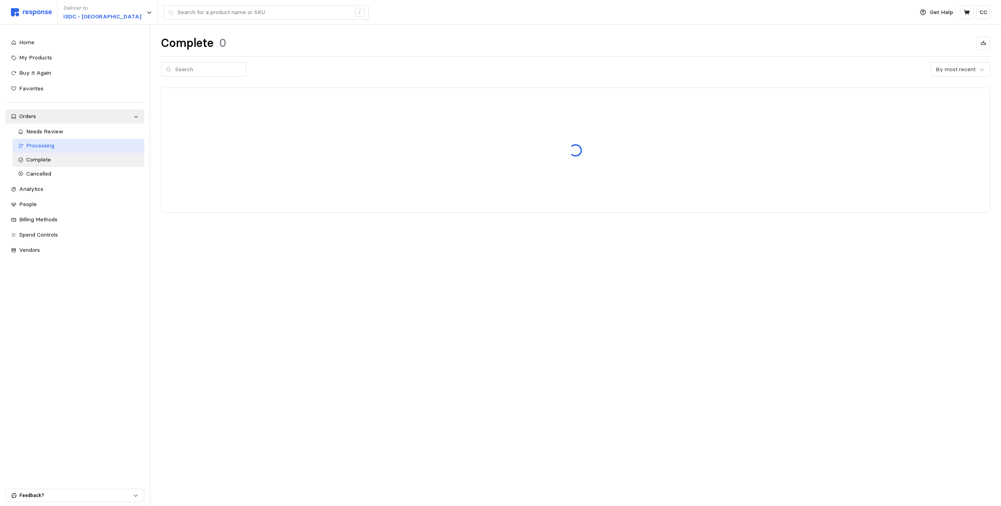
click at [44, 144] on span "Processing" at bounding box center [40, 145] width 28 height 7
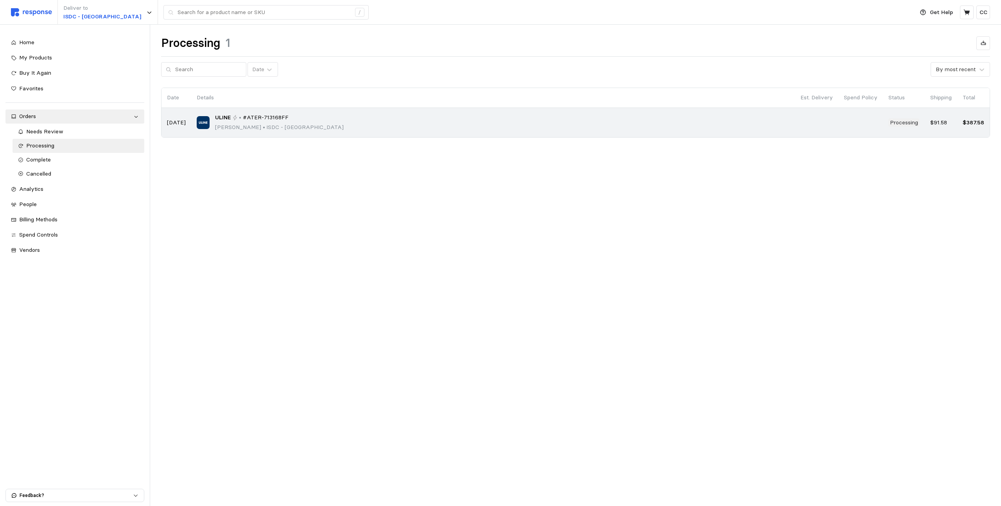
click at [627, 121] on div "ULINE • #ATER-713168FF [PERSON_NAME] • ISDC - [GEOGRAPHIC_DATA]" at bounding box center [493, 122] width 593 height 18
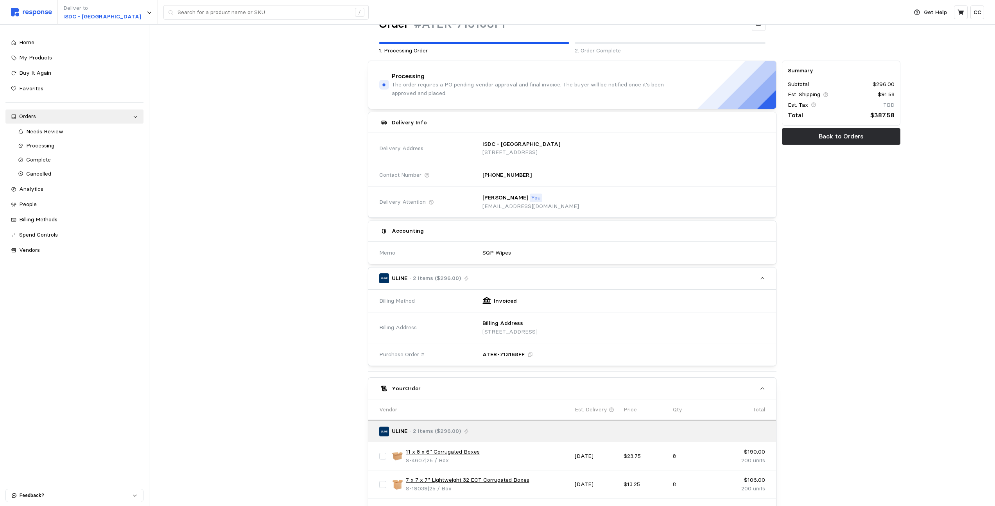
scroll to position [151, 0]
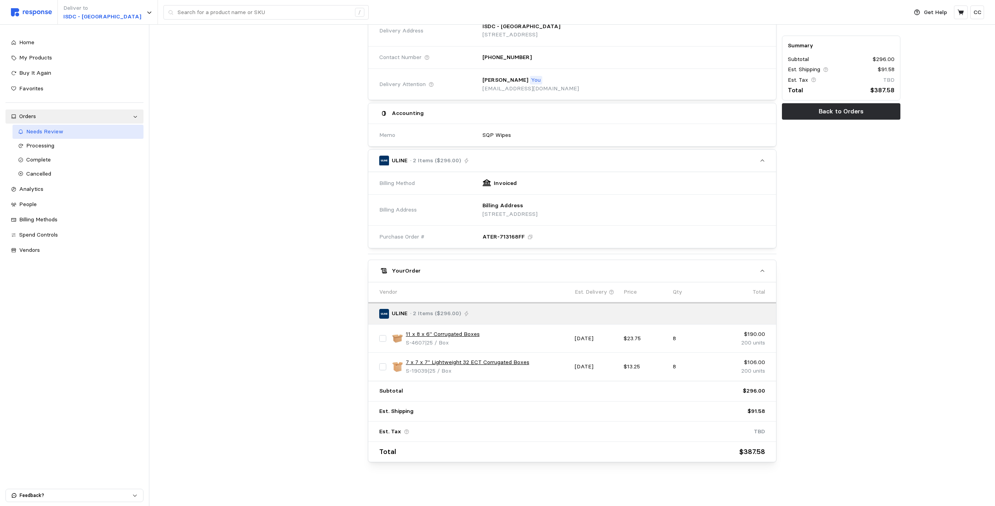
click at [74, 129] on div "Needs Review" at bounding box center [82, 131] width 112 height 9
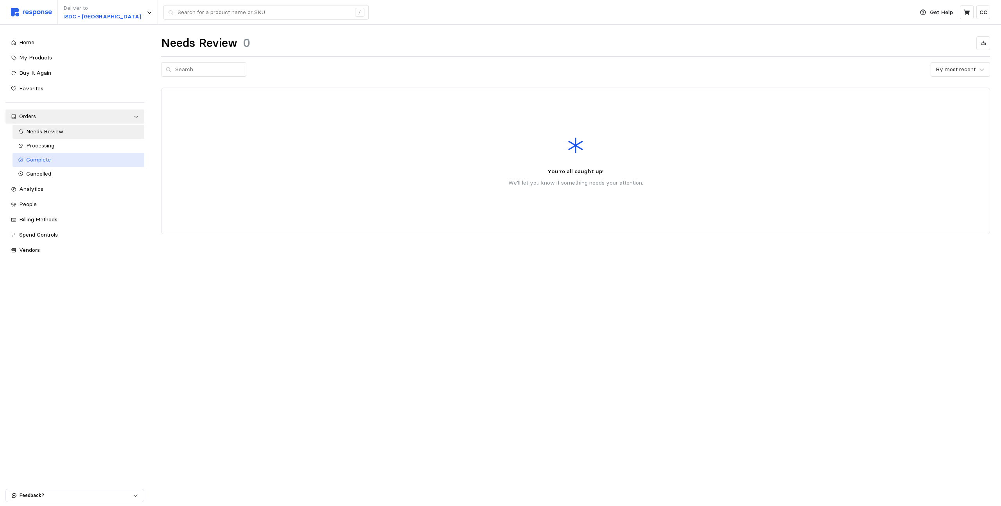
click at [54, 157] on div "Complete" at bounding box center [82, 160] width 113 height 9
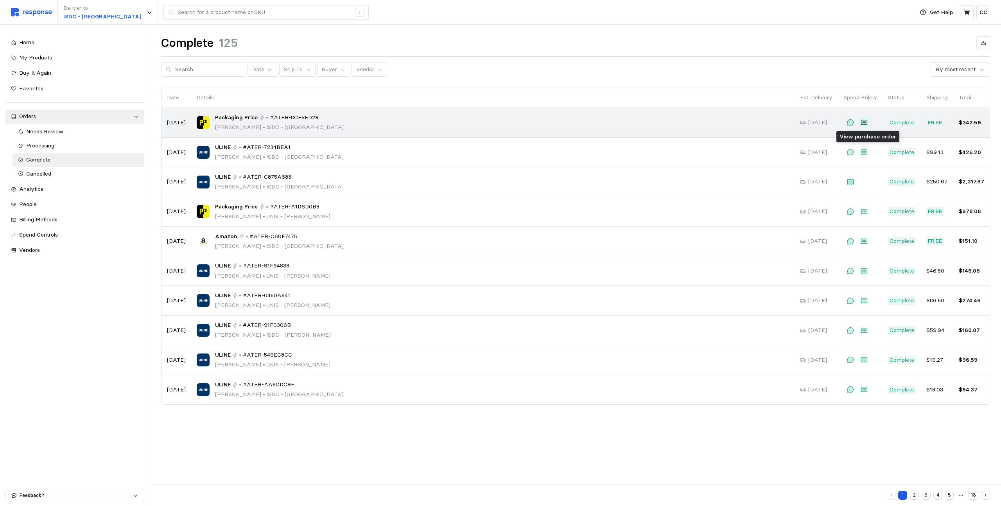
click at [867, 123] on icon at bounding box center [864, 122] width 6 height 5
